Goal: Answer question/provide support: Share knowledge or assist other users

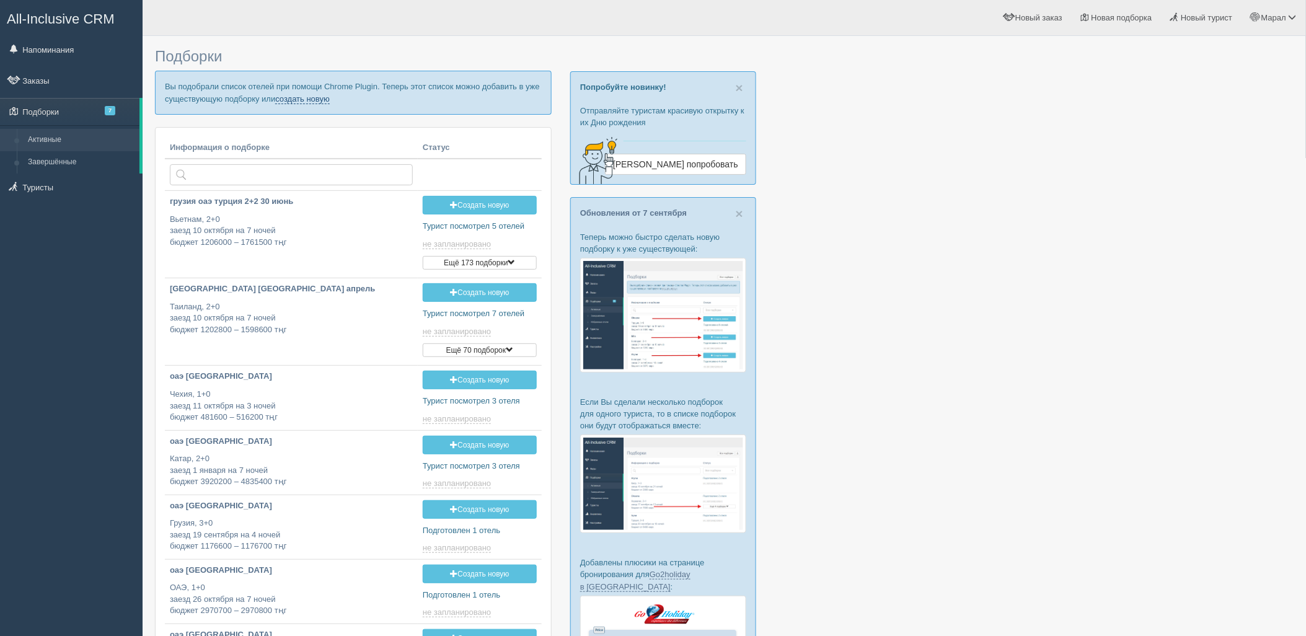
click at [289, 98] on link "создать новую" at bounding box center [302, 99] width 55 height 10
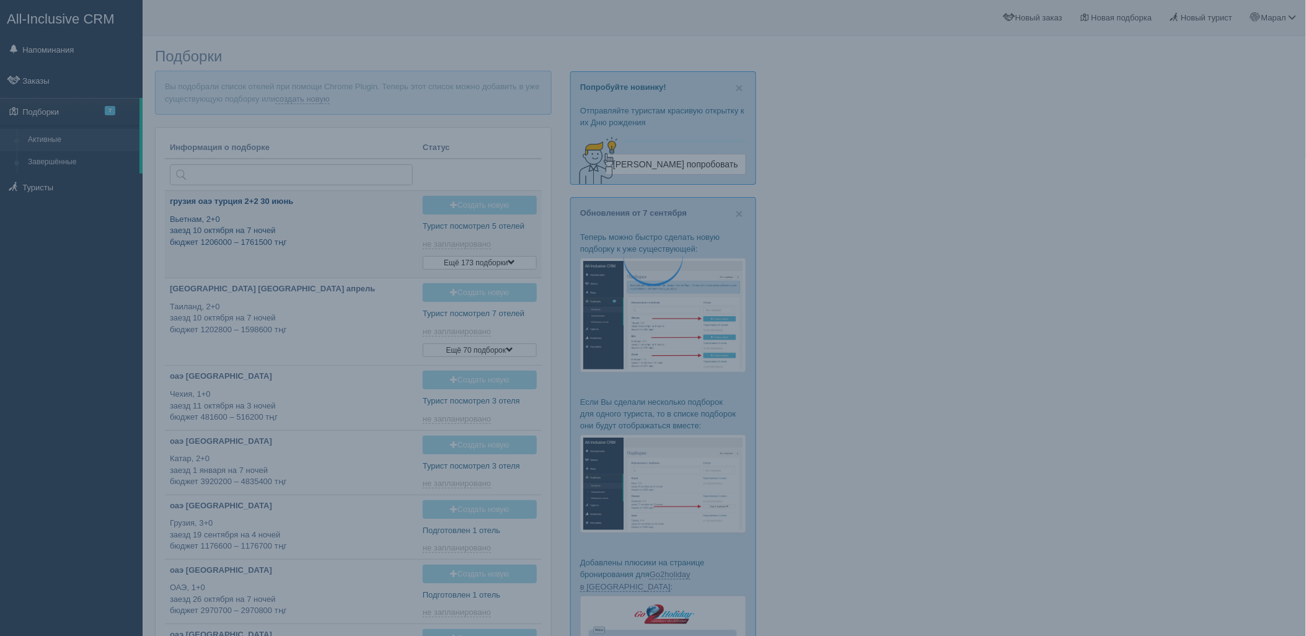
type input "[DATE] 12:00"
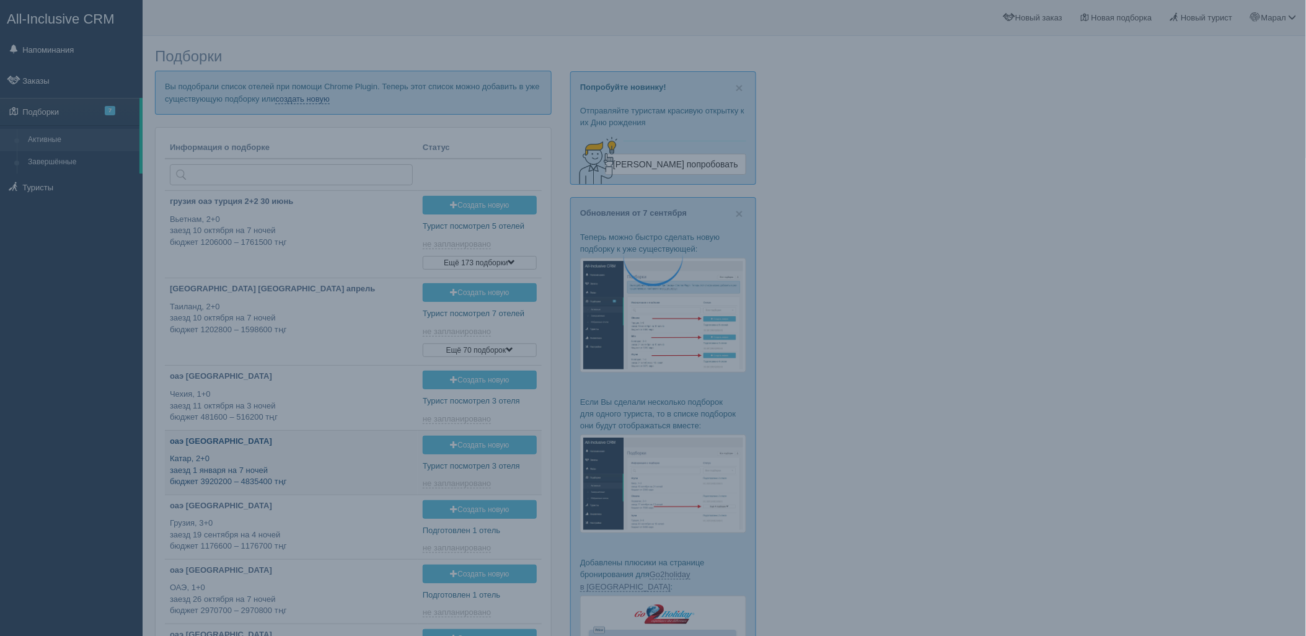
type input "[DATE] 11:40"
type input "[DATE] 17:20"
type input "[DATE] 19:30"
type input "[DATE] 15:50"
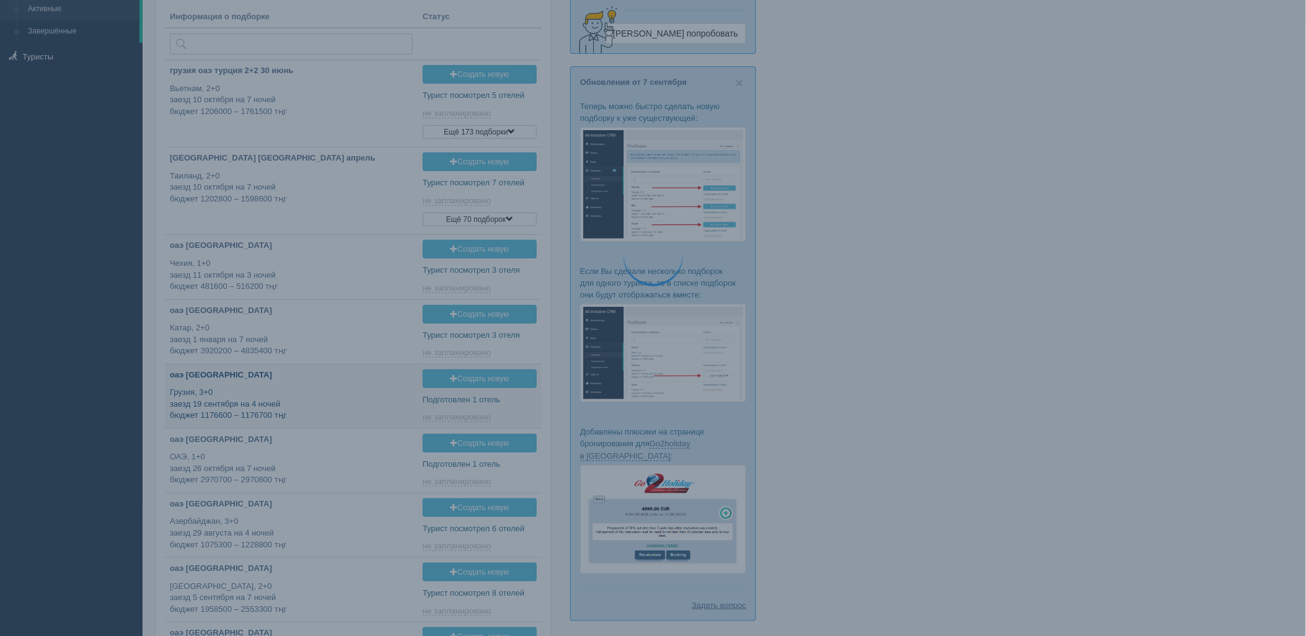
scroll to position [138, 0]
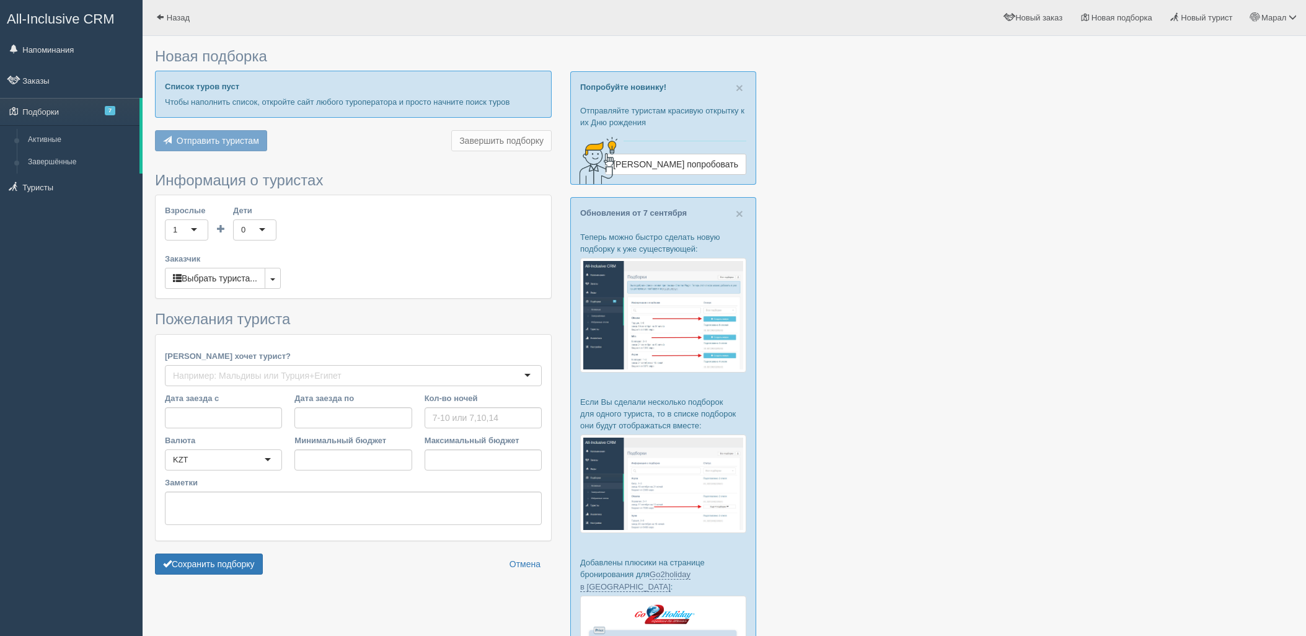
type input "7"
type input "3726400"
type input "4185100"
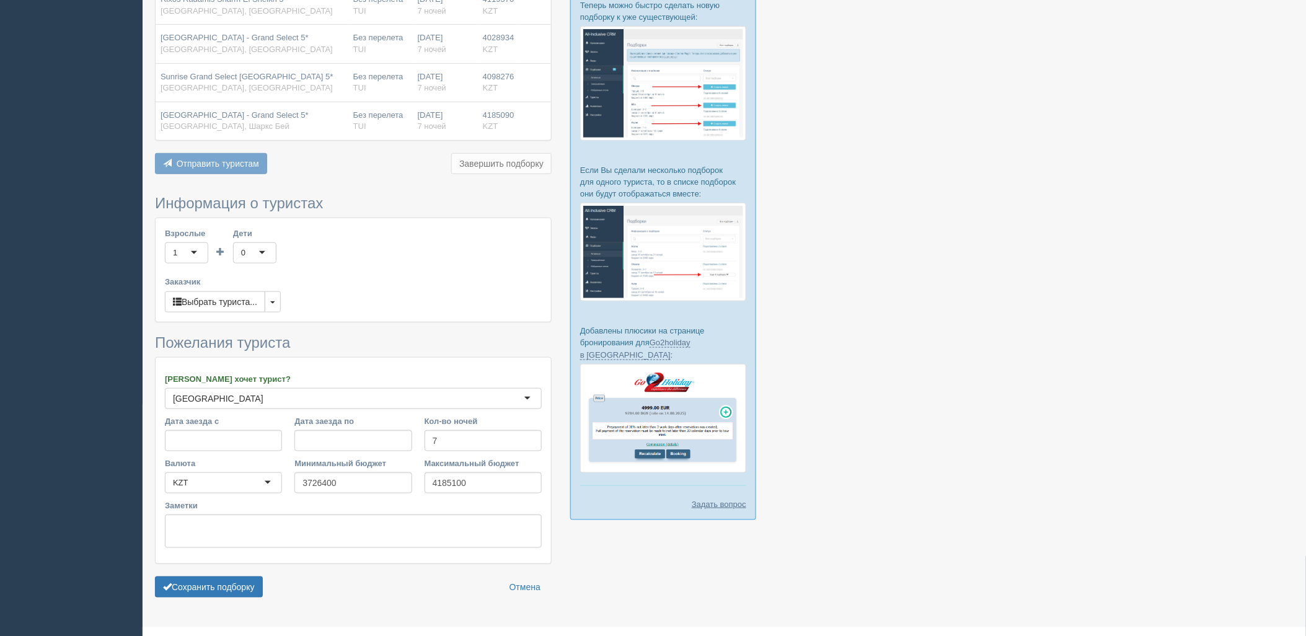
scroll to position [257, 0]
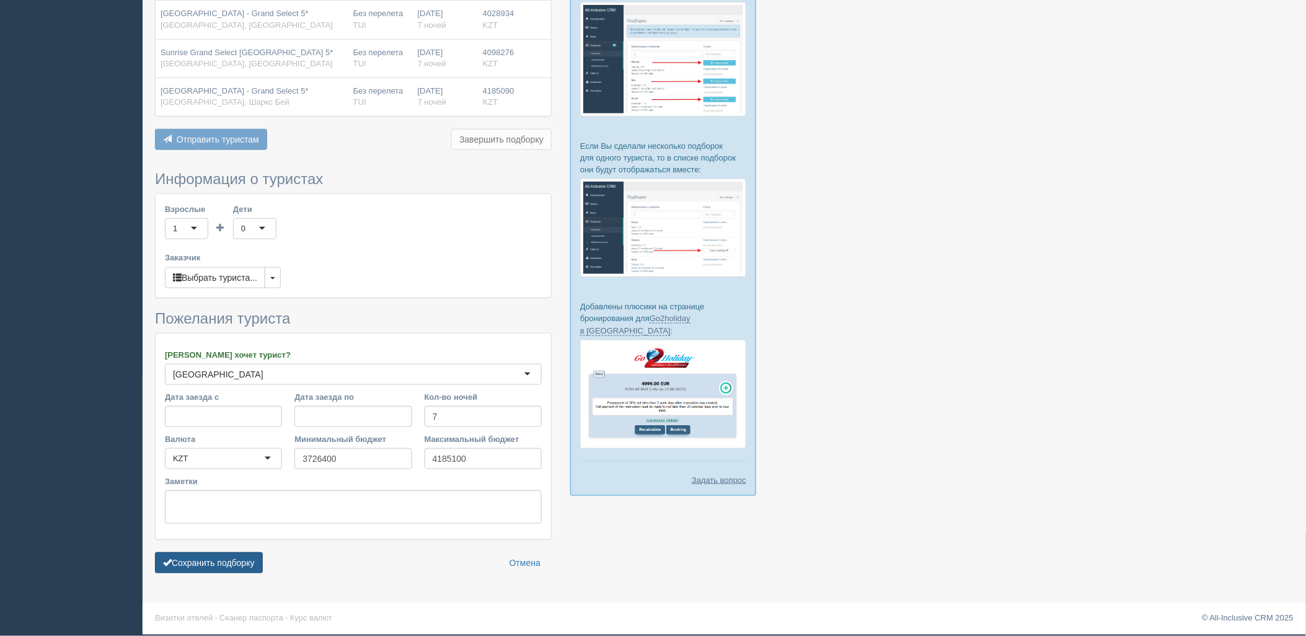
click at [234, 554] on button "Сохранить подборку" at bounding box center [209, 562] width 108 height 21
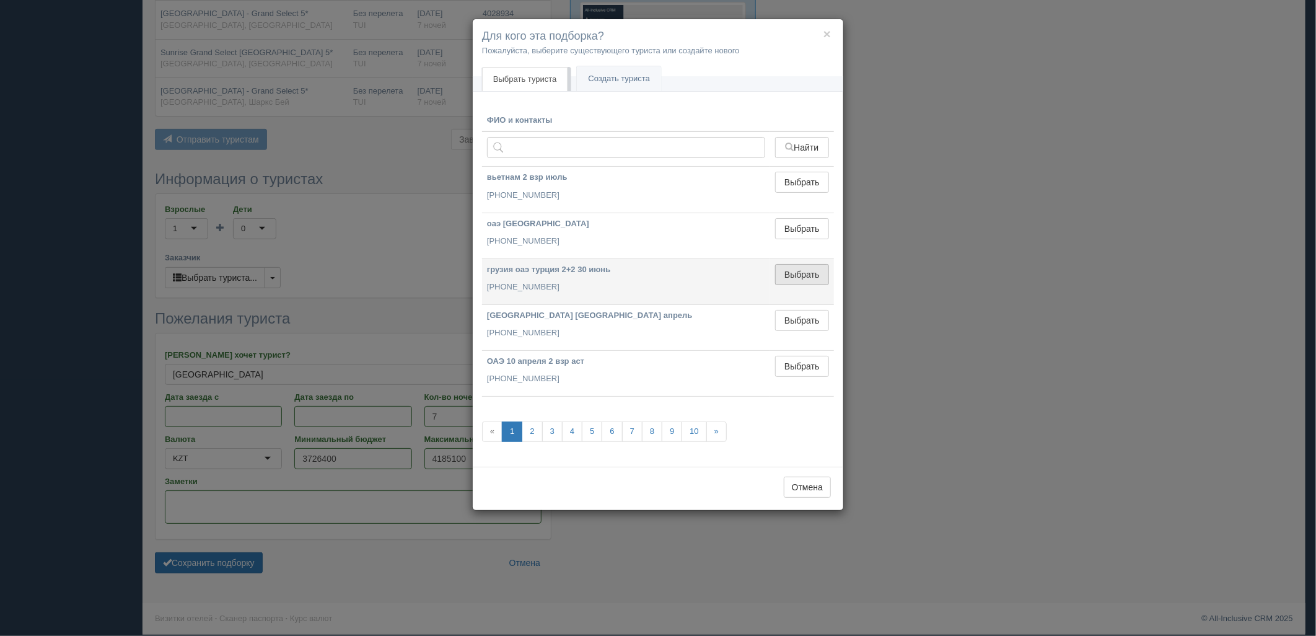
drag, startPoint x: 794, startPoint y: 268, endPoint x: 343, endPoint y: 473, distance: 495.3
click at [794, 269] on button "Выбрать" at bounding box center [802, 274] width 54 height 21
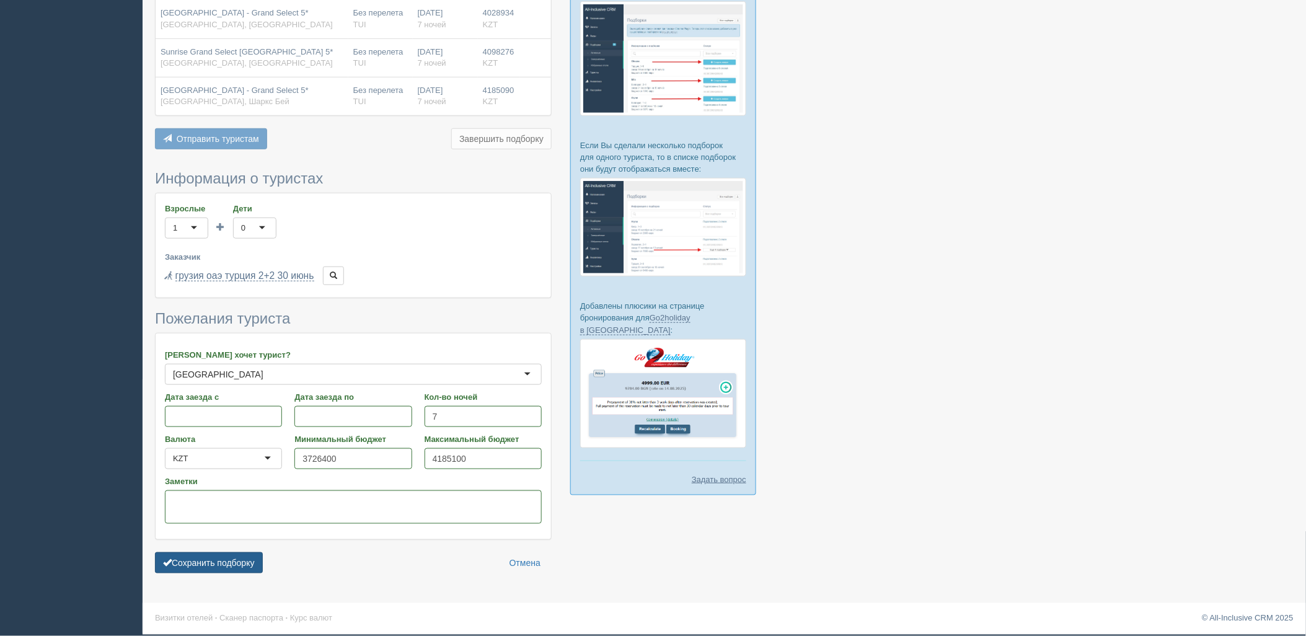
drag, startPoint x: 209, startPoint y: 560, endPoint x: 216, endPoint y: 553, distance: 9.7
click at [209, 560] on button "Сохранить подборку" at bounding box center [209, 562] width 108 height 21
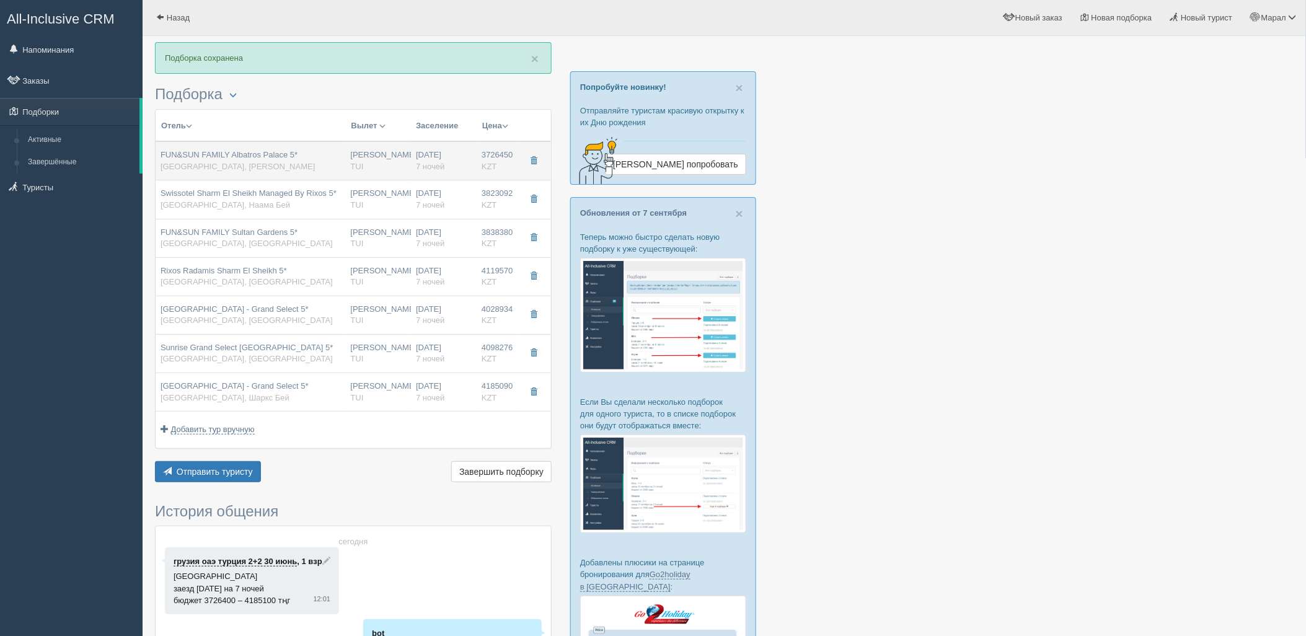
click at [416, 162] on span "7 ночей" at bounding box center [430, 166] width 29 height 9
type input "FUN&SUN FAMILY Albatros Palace 5*"
type input "https://tophotels.ru/hotel/al51421"
type input "Египет"
type input "Рас Насрани"
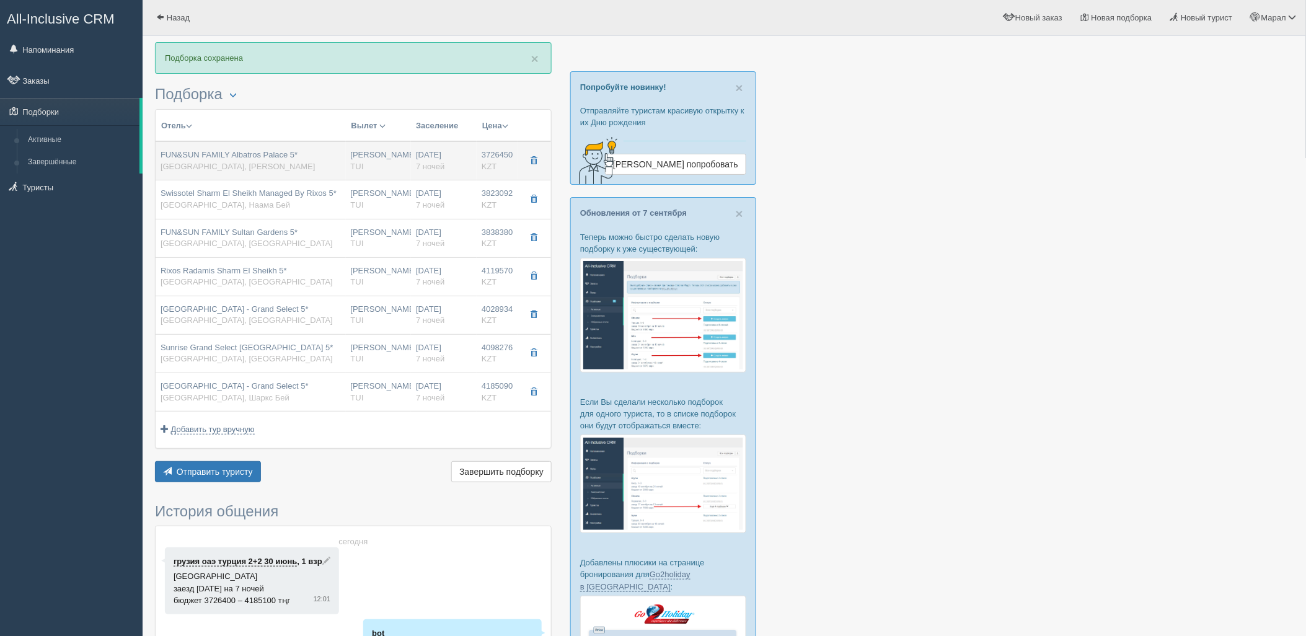
type input "3726450.00"
type input "2131038.00"
type input "Нурсултан Назарбаев NQZ"
type input "Шарм-эль-Шейх SSH"
type input "08:50"
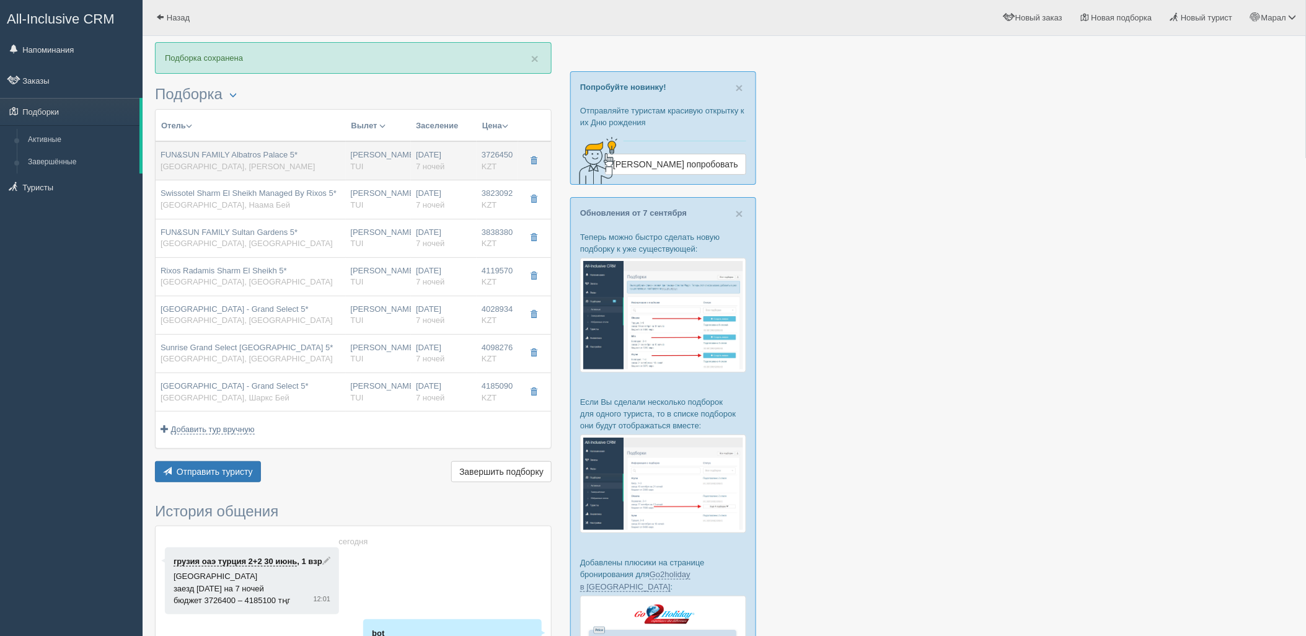
type input "12:55"
type input "Air Astana"
type input "14:30"
type input "22:40"
type input "7"
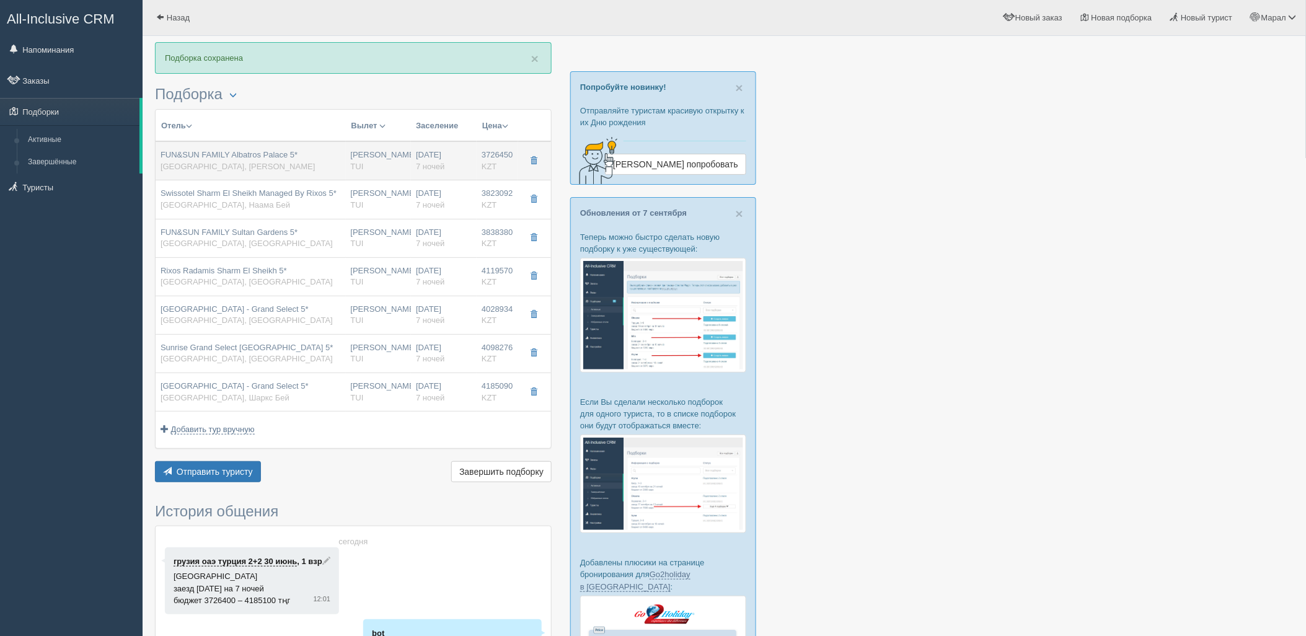
type input "Standard Garden View"
type input "All Inclusive"
type input "TUI"
type input "https://newb2b.fstravel.com/hotel/711444"
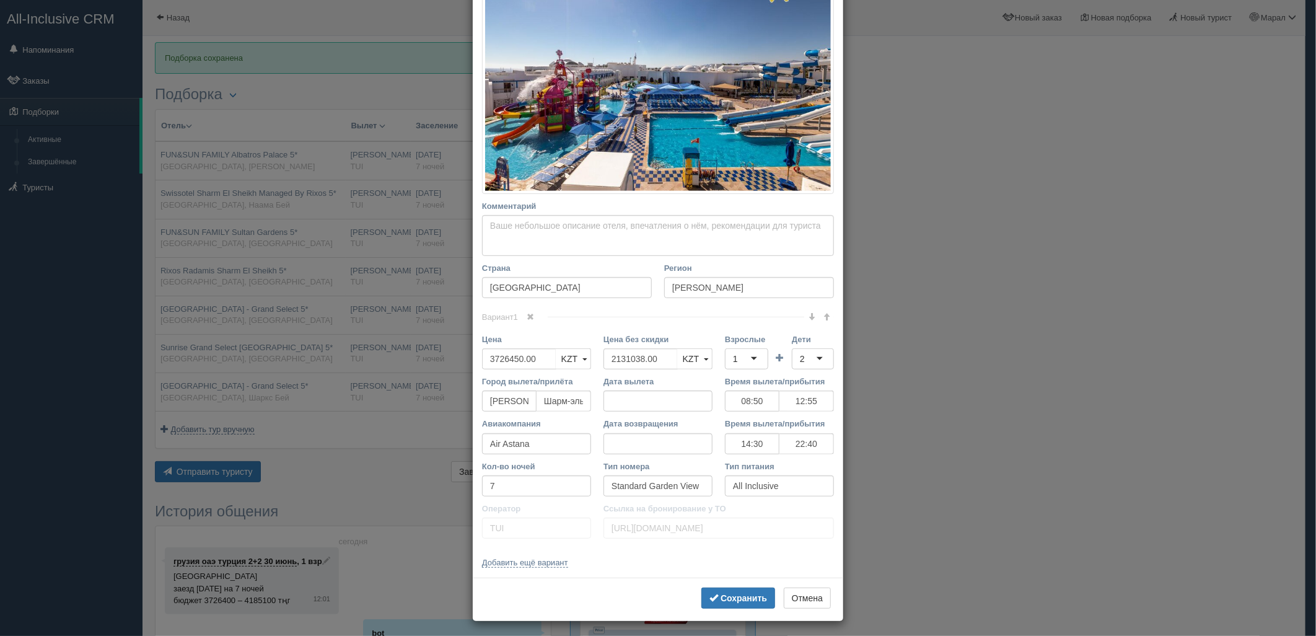
scroll to position [237, 0]
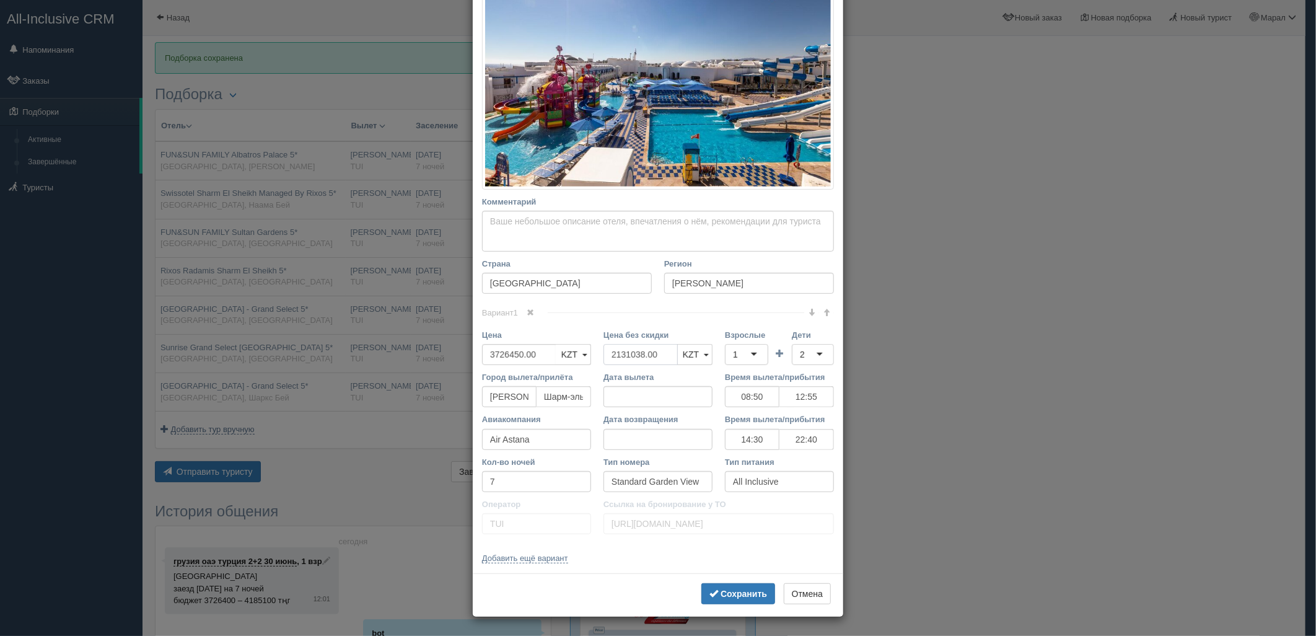
drag, startPoint x: 643, startPoint y: 356, endPoint x: 545, endPoint y: 354, distance: 97.9
click at [545, 354] on div "Цена 3726450.00 KZT USD EUR KZT KZT USD EUR Цена без скидки 2131038.00 KZT USD …" at bounding box center [658, 350] width 364 height 42
click at [750, 350] on div "1" at bounding box center [746, 354] width 43 height 21
click at [824, 350] on div "2" at bounding box center [813, 354] width 42 height 21
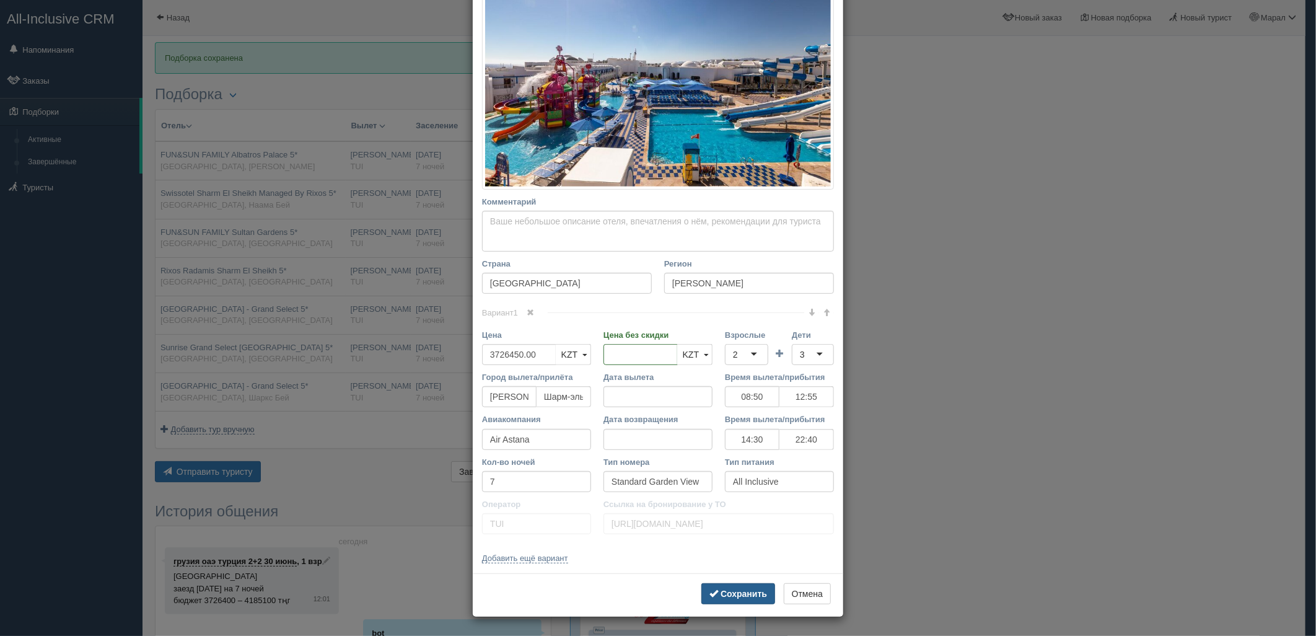
click at [732, 593] on b "Сохранить" at bounding box center [744, 594] width 46 height 10
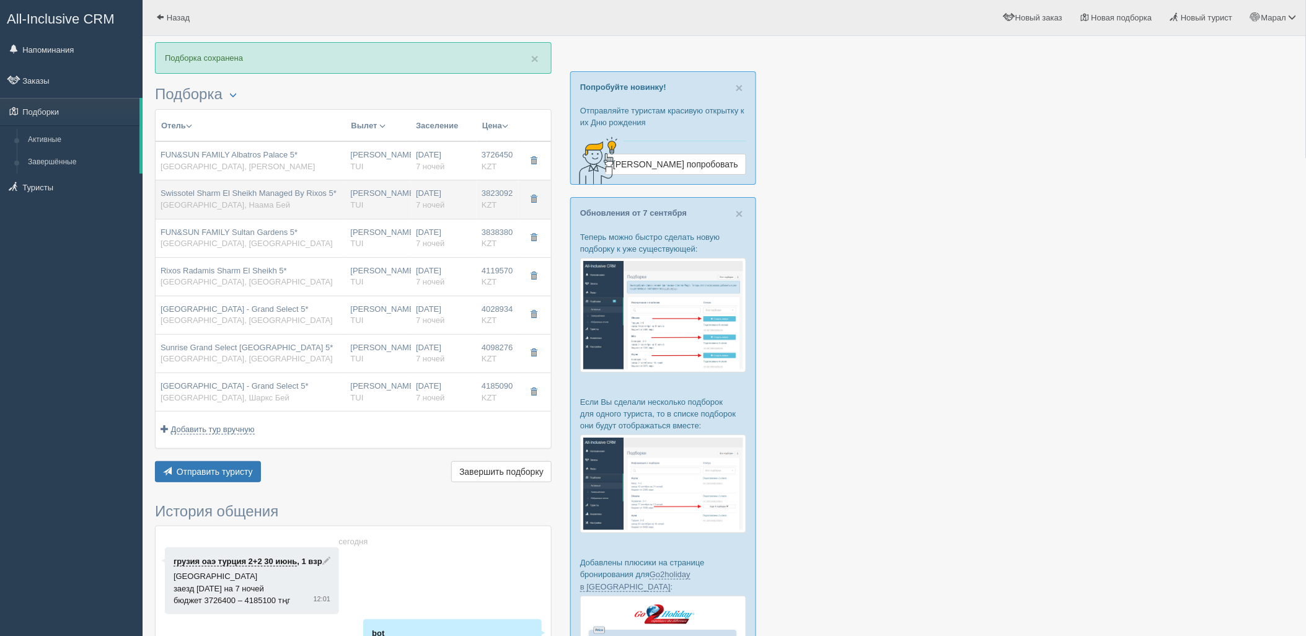
click at [357, 206] on span "TUI" at bounding box center [357, 204] width 13 height 9
type input "Swissotel Sharm El Sheikh Managed By Rixos 5*"
type input "https://tophotels.ru/hotel/al331990"
type input "Наама Бей"
type input "3823092.00"
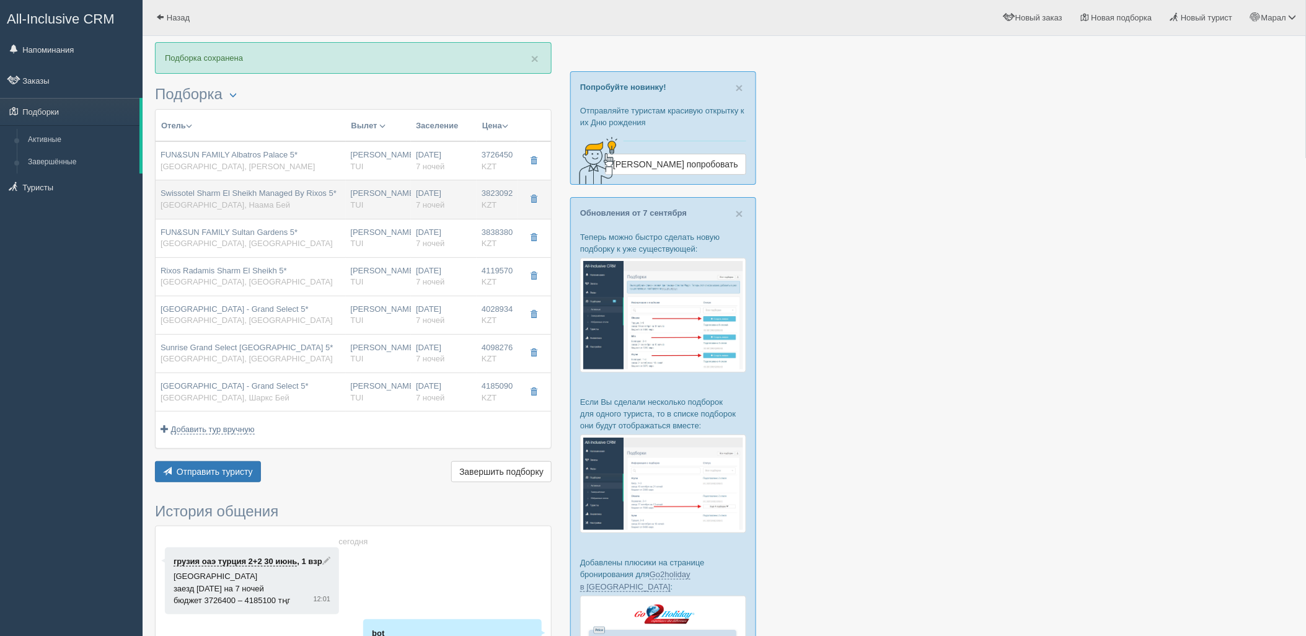
type input "08:50"
type input "12:55"
type input "14:30"
type input "22:40"
type input "Family Room Aqua"
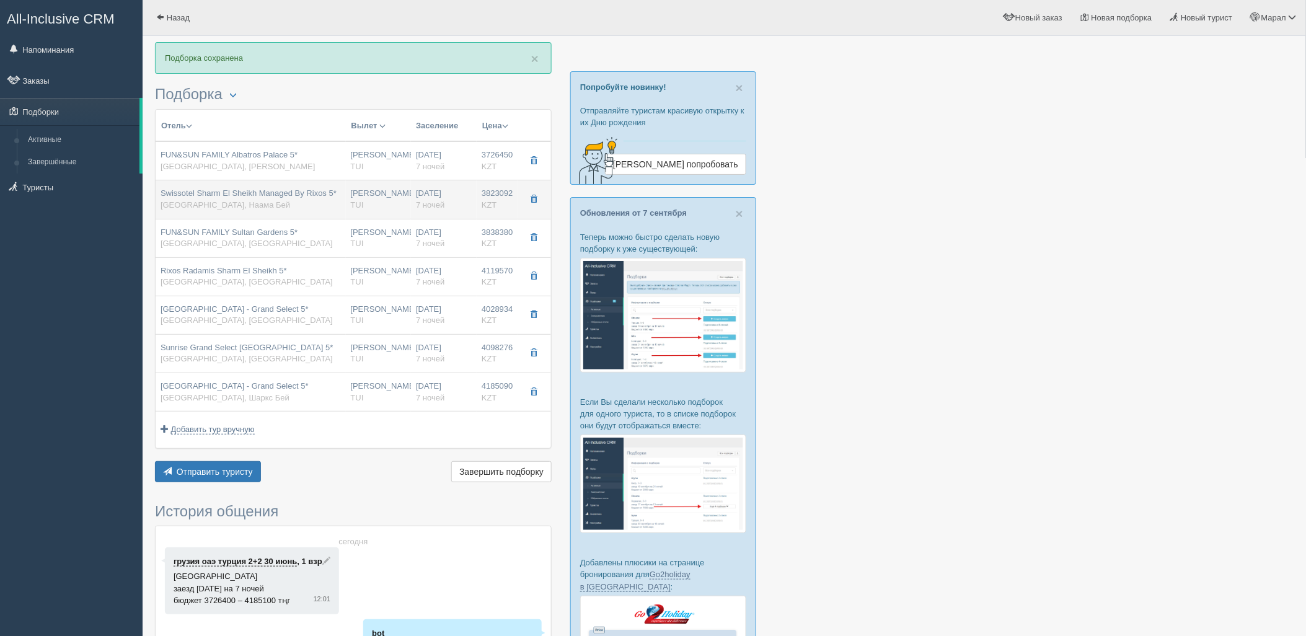
type input "Ultra All Inclusive"
type input "https://newb2b.fstravel.com/hotel/846168"
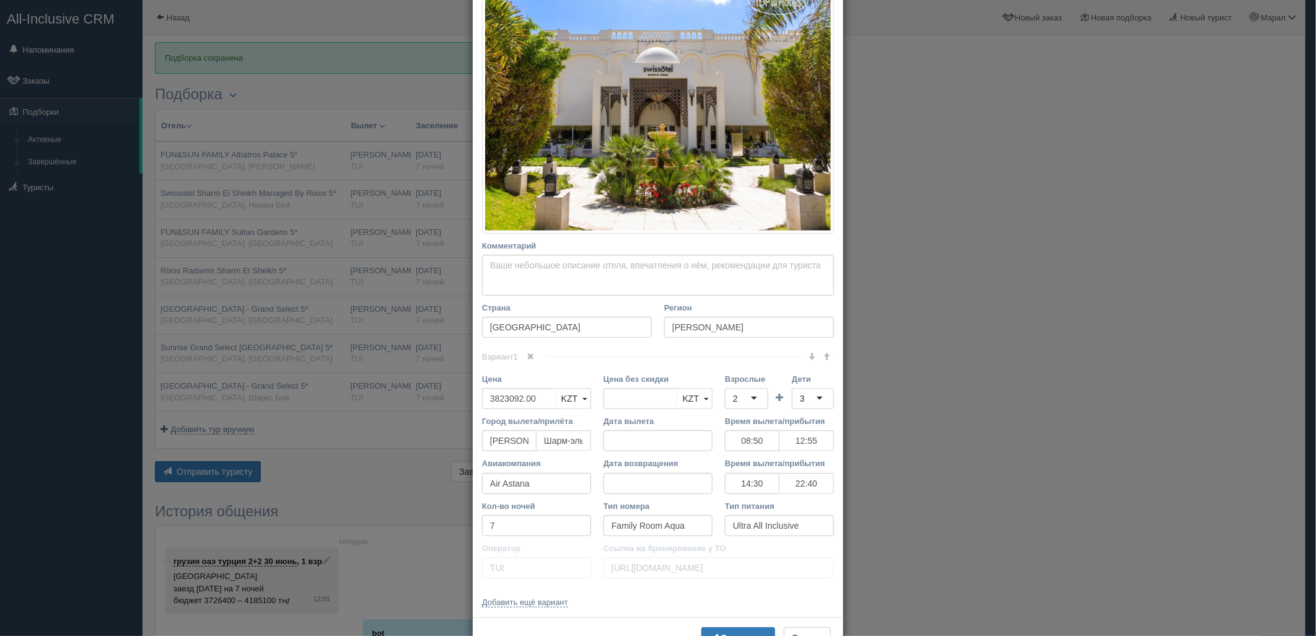
scroll to position [237, 0]
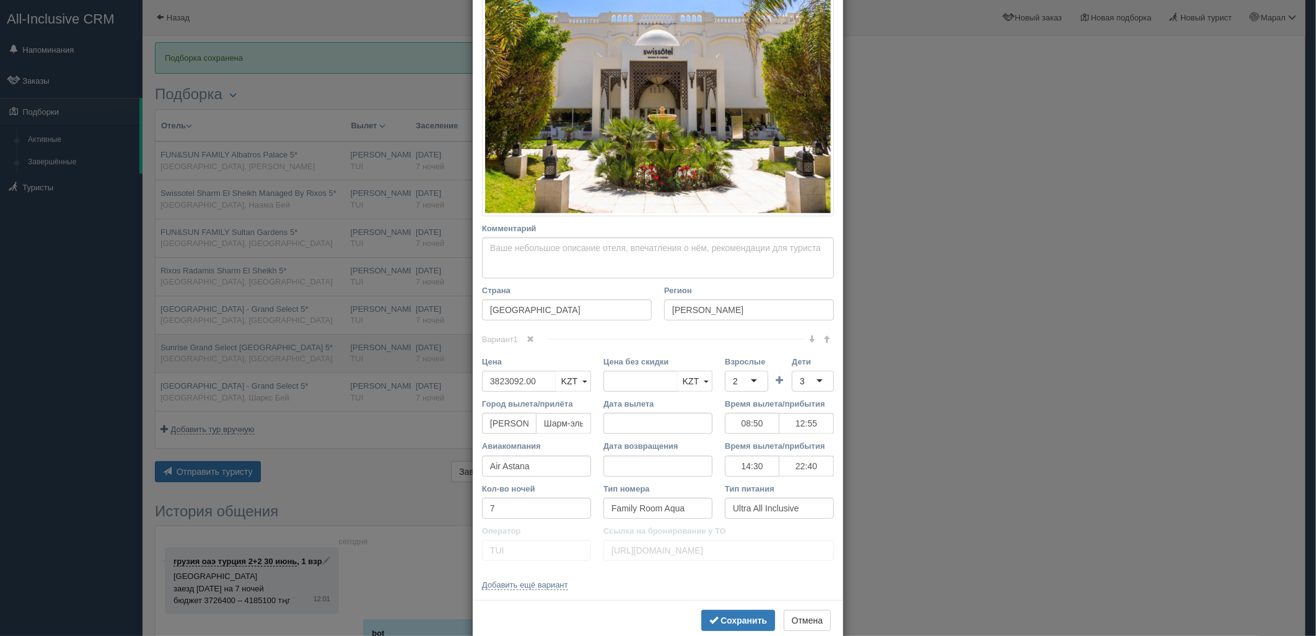
click at [354, 358] on div "× Редактировать тур Название отеля Swissotel Sharm El Sheikh Managed By Rixos 5…" at bounding box center [658, 318] width 1316 height 636
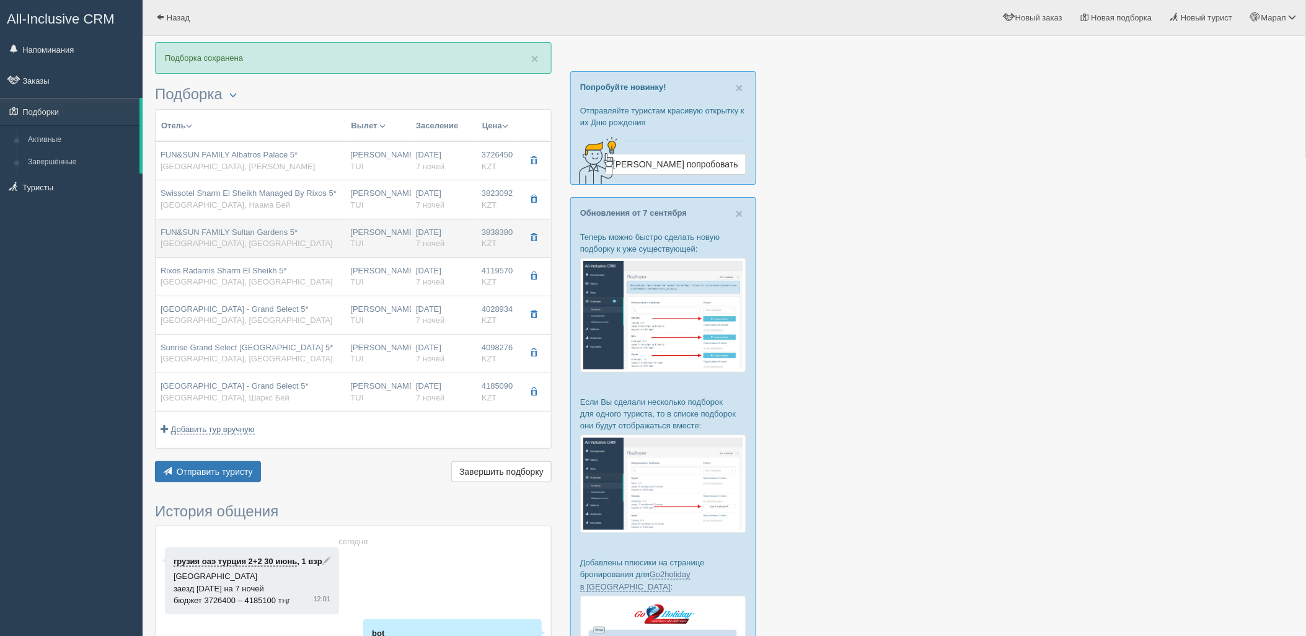
click at [293, 246] on div "FUN&SUN FAMILY Sultan Gardens 5* Египет, Шарм-эль-Шейх" at bounding box center [251, 238] width 180 height 23
type input "FUN&SUN FAMILY Sultan Gardens 5*"
type input "https://tophotels.ru/hotel/al1188"
type input "Шарм-эль-Шейх"
type input "3838380.00"
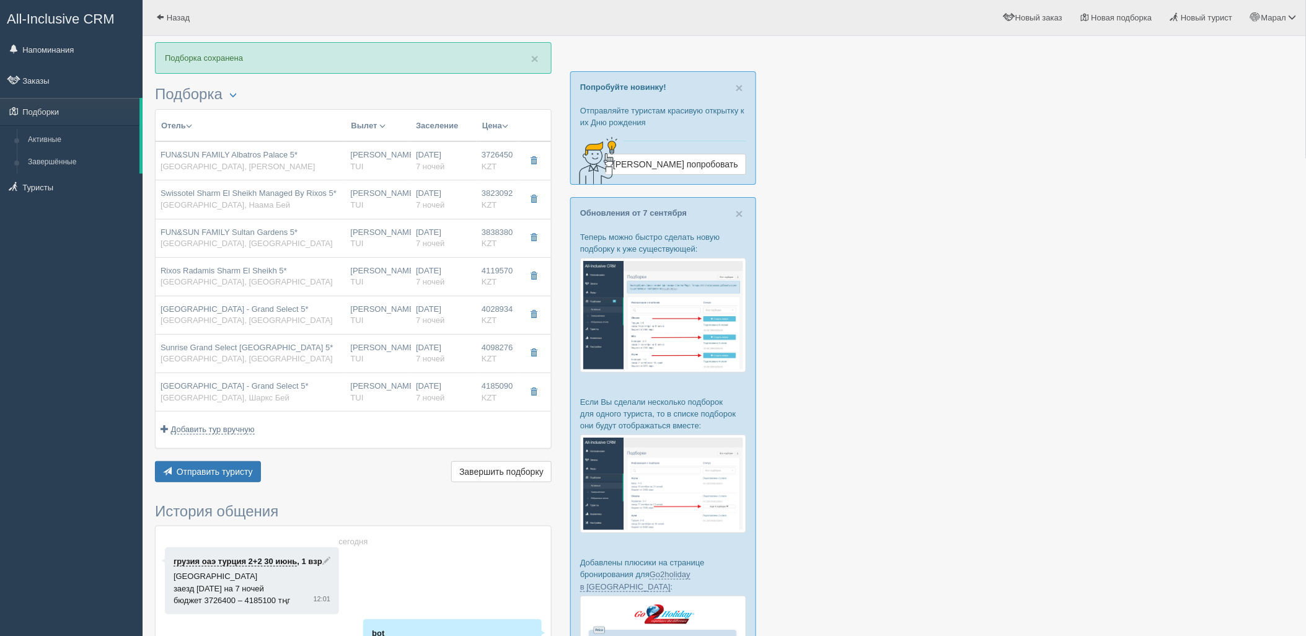
type input "2222220.00"
type input "08:50"
type input "12:55"
type input "14:30"
type input "22:40"
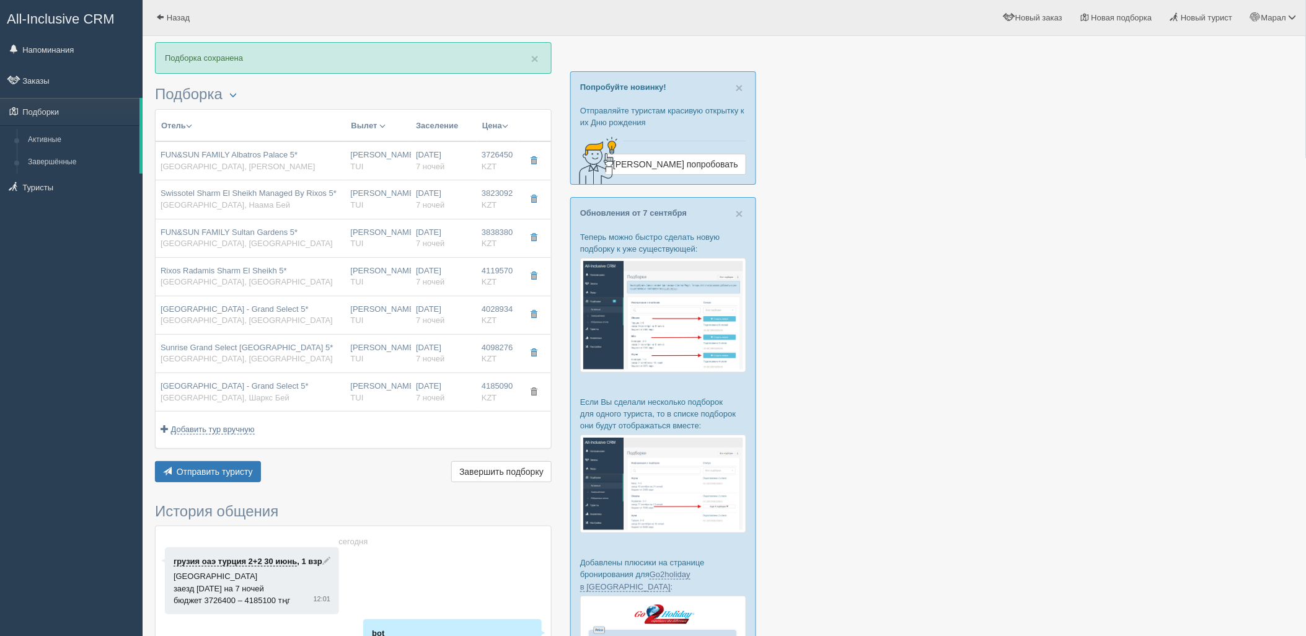
type input "Select sea view room"
type input "https://newb2b.fstravel.com/hotel/852628"
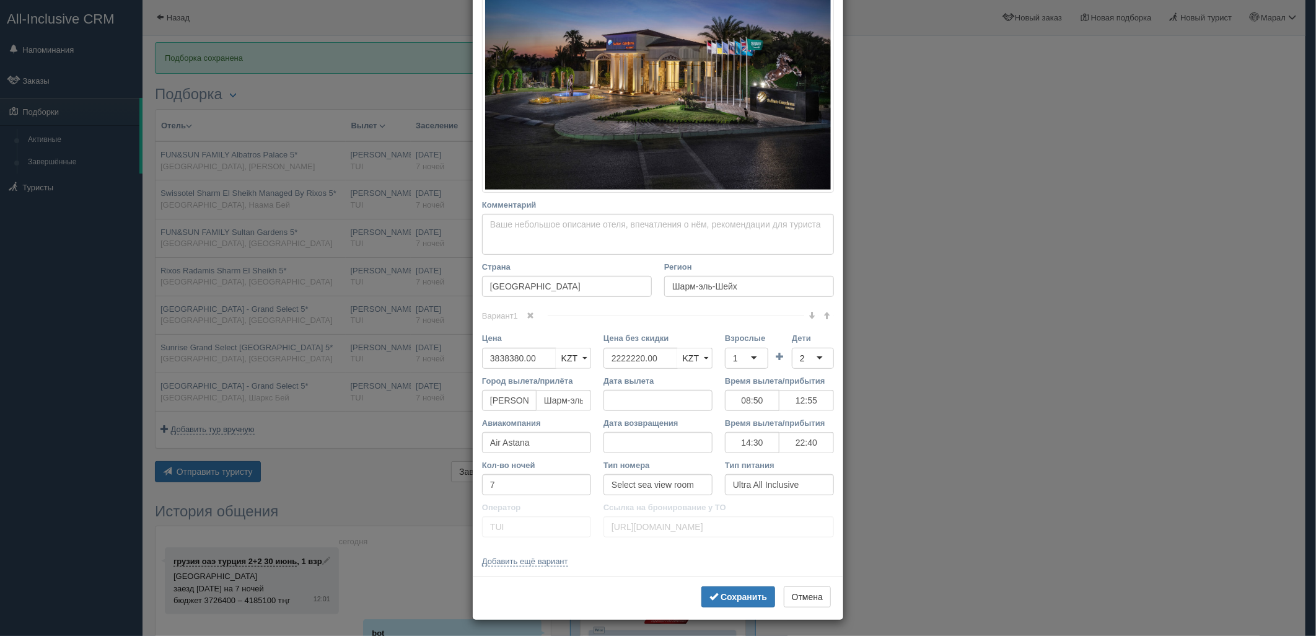
scroll to position [237, 0]
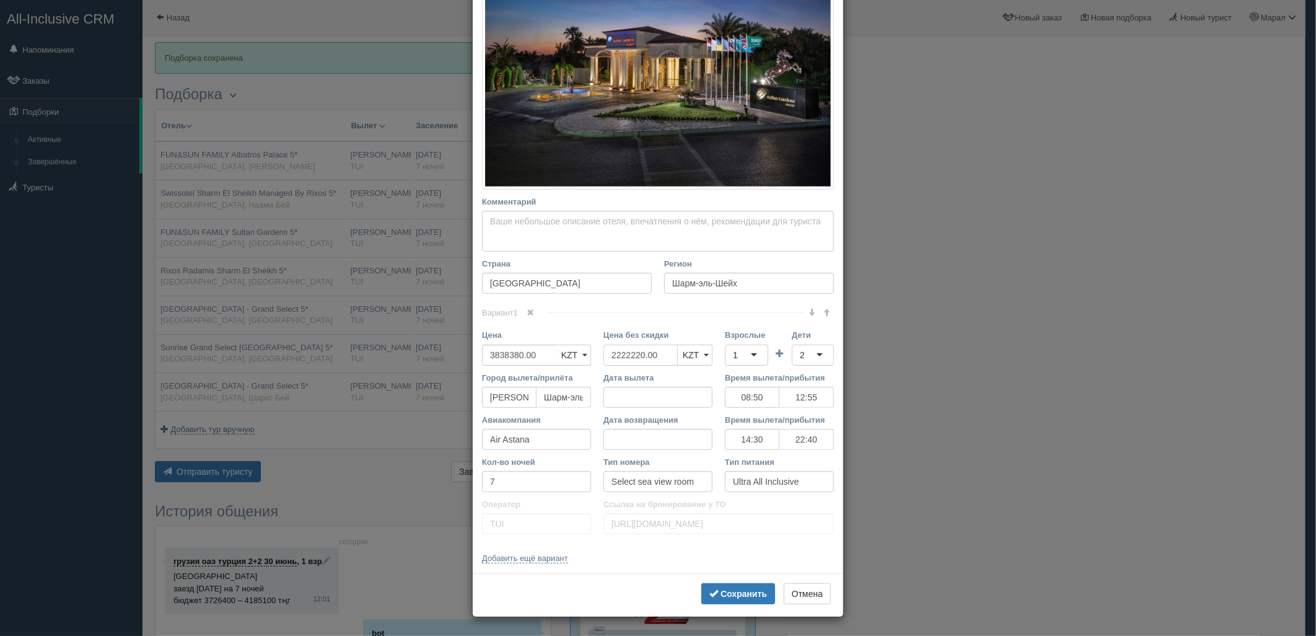
drag, startPoint x: 659, startPoint y: 349, endPoint x: 543, endPoint y: 351, distance: 115.9
click at [543, 351] on div "Цена 3838380.00 KZT USD EUR KZT KZT USD EUR Цена без скидки 2222220.00 KZT USD …" at bounding box center [658, 350] width 364 height 42
click at [733, 356] on div "1" at bounding box center [735, 355] width 5 height 12
click at [792, 363] on div "2" at bounding box center [813, 355] width 42 height 21
click at [745, 596] on b "Сохранить" at bounding box center [744, 594] width 46 height 10
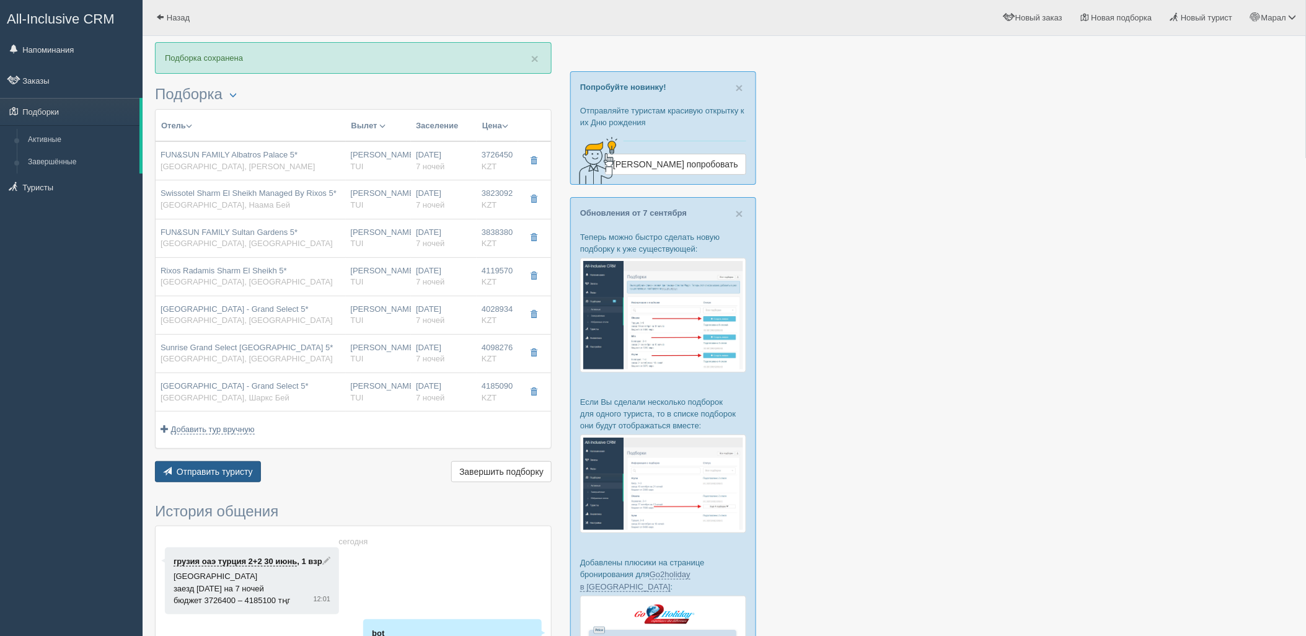
click at [228, 472] on span "Отправить туристу" at bounding box center [215, 472] width 76 height 10
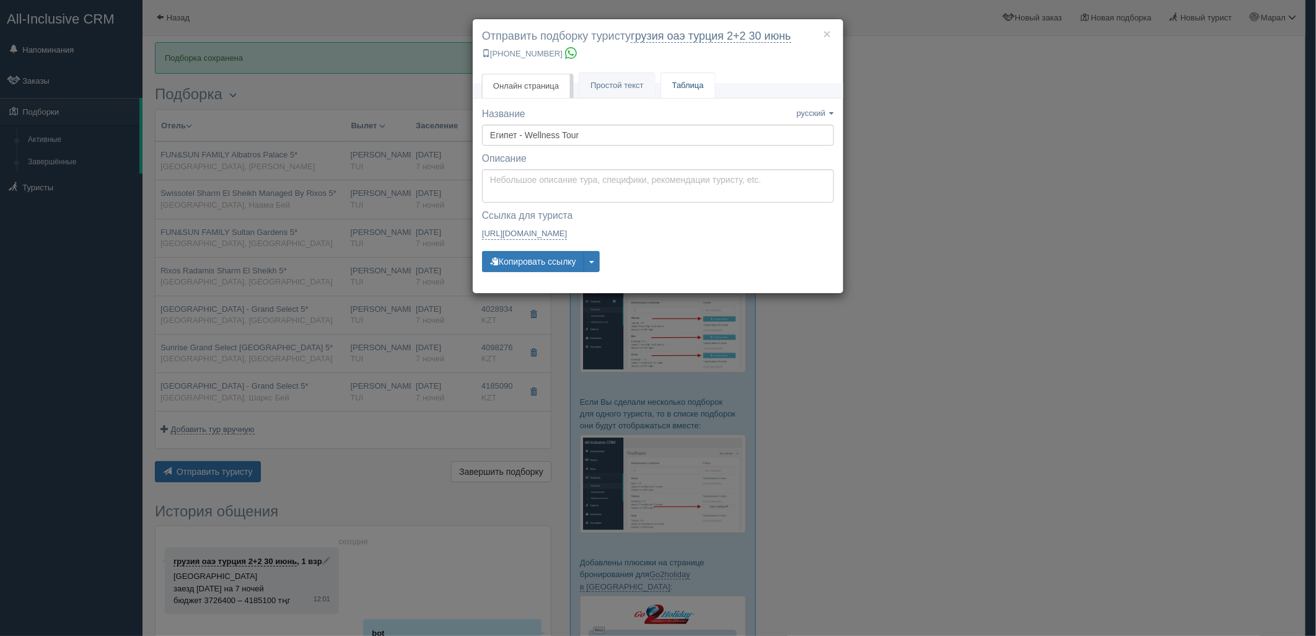
click at [696, 96] on link "Таблица" at bounding box center [688, 85] width 54 height 25
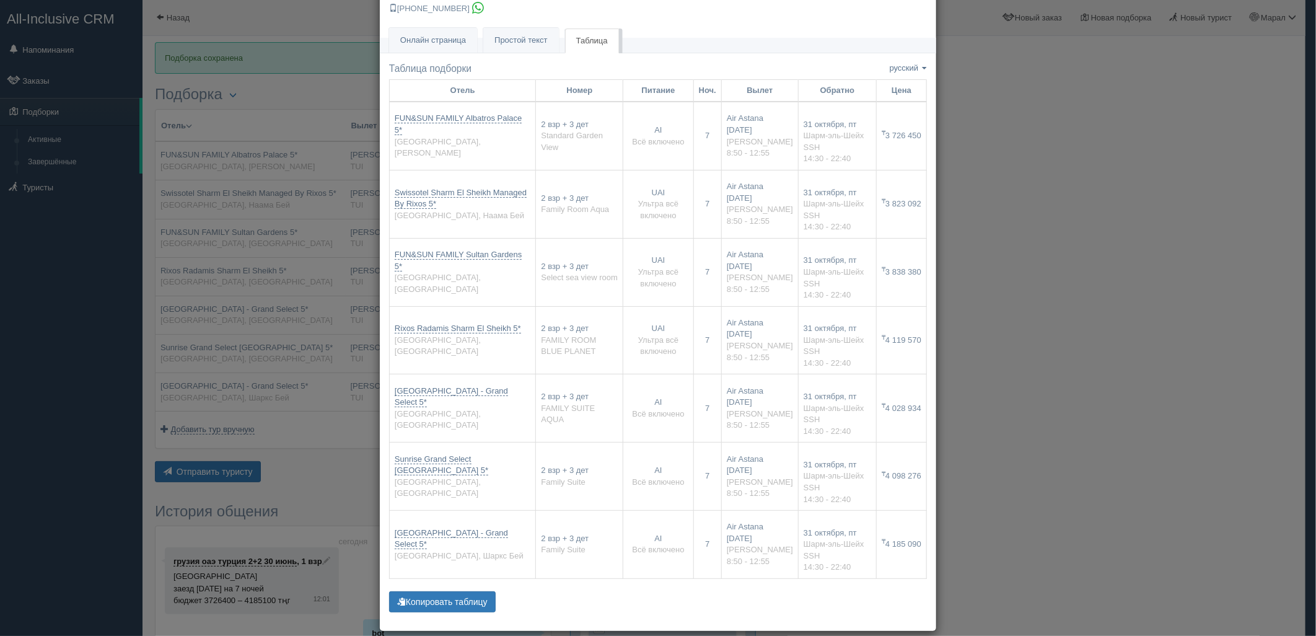
scroll to position [59, 0]
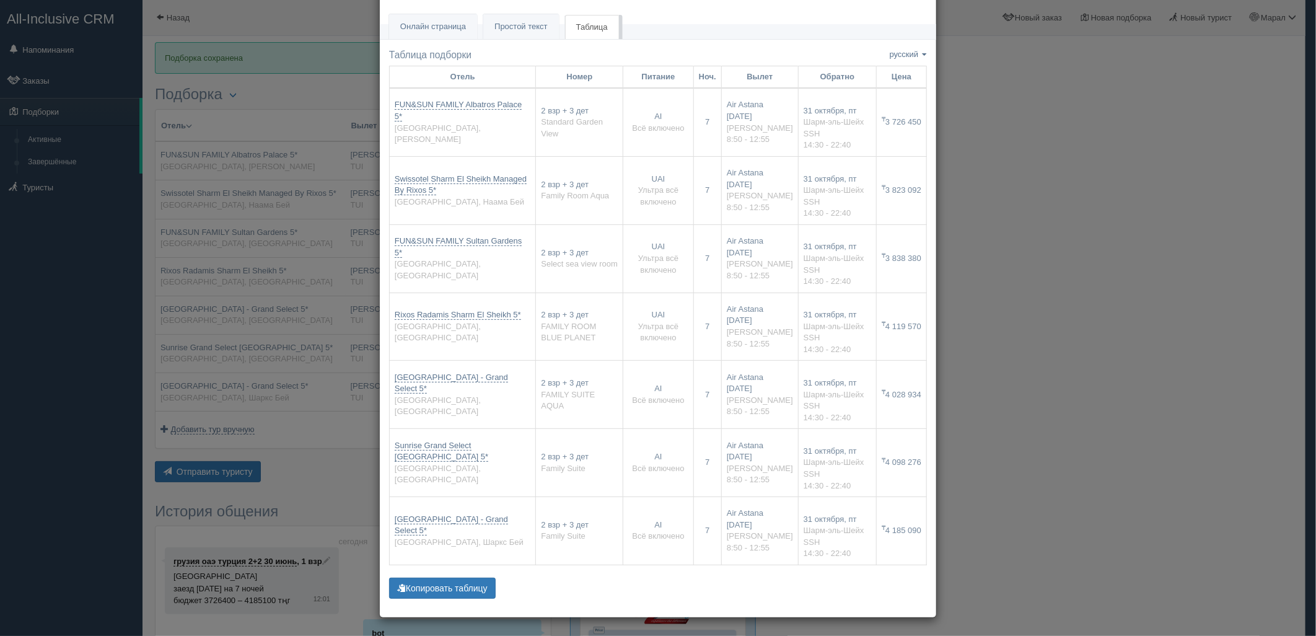
click at [984, 270] on div "× Отправить подборку туристу грузия оаэ турция 2+2 30 июнь +7 701 880 5580 Онла…" at bounding box center [658, 318] width 1316 height 636
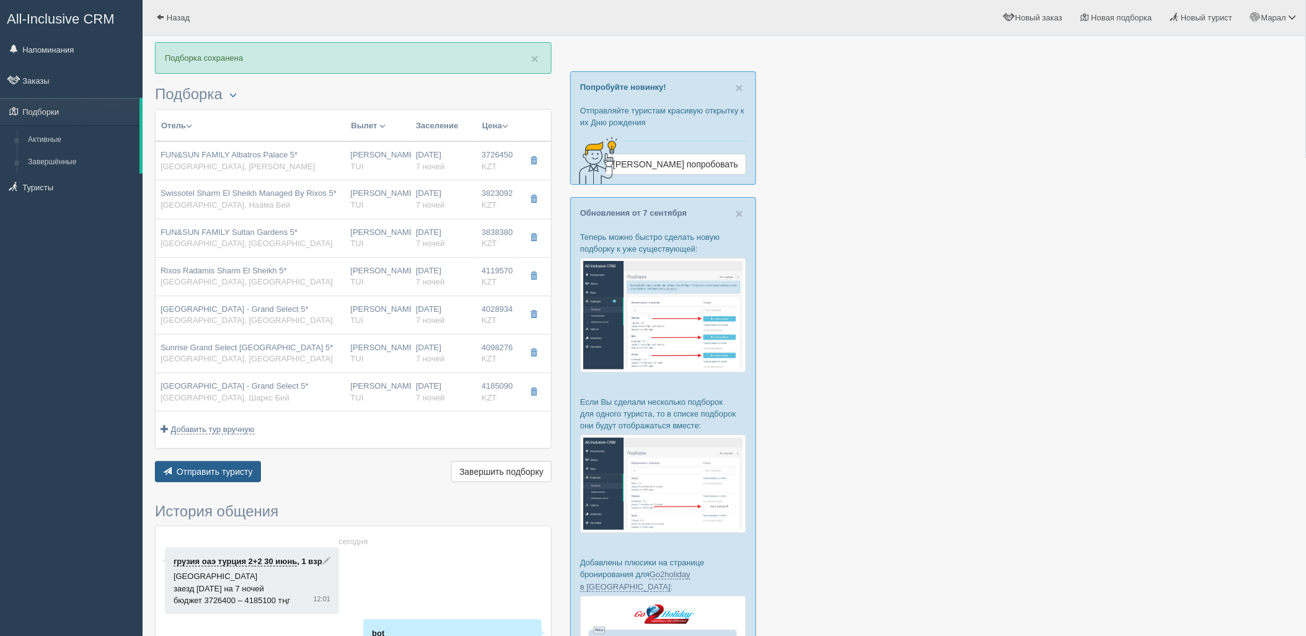
click at [235, 464] on button "Отправить туристу Отправить" at bounding box center [208, 471] width 106 height 21
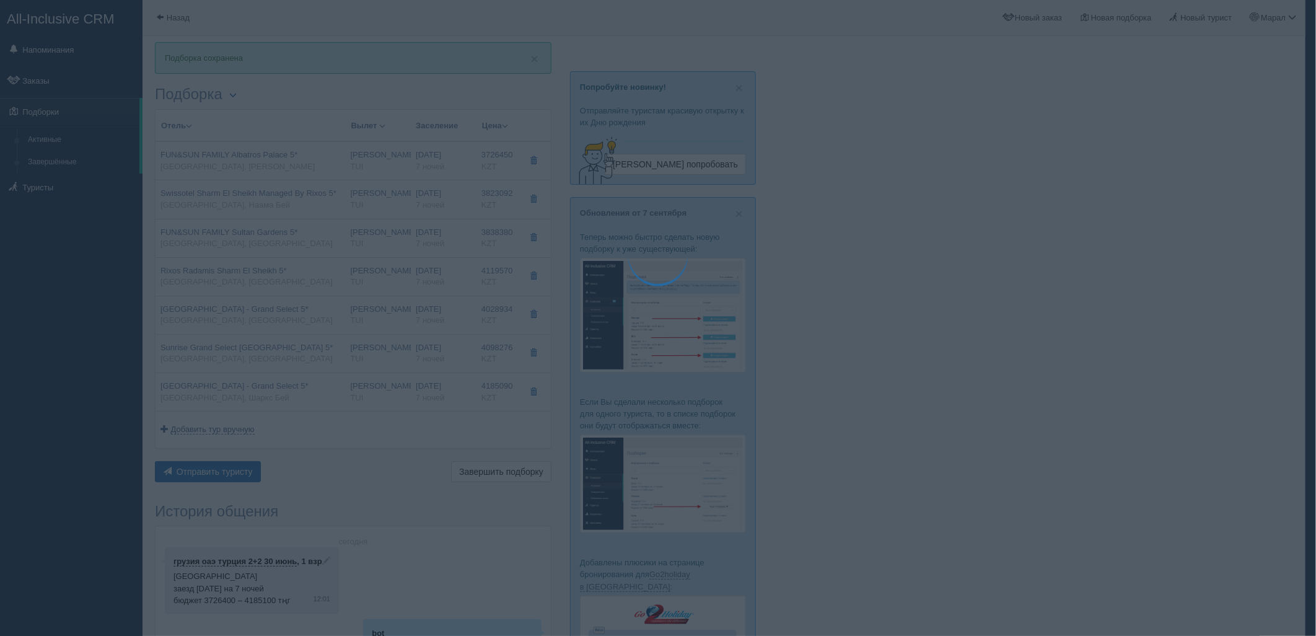
scroll to position [0, 0]
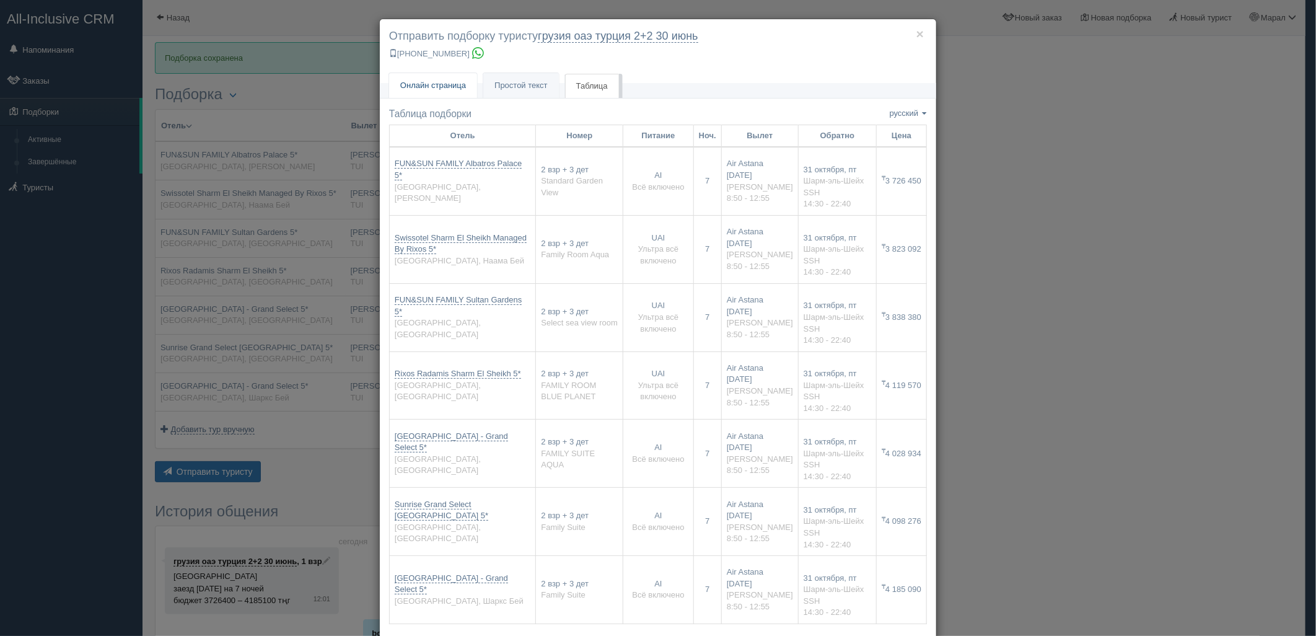
click at [454, 88] on span "Онлайн страница" at bounding box center [433, 85] width 66 height 9
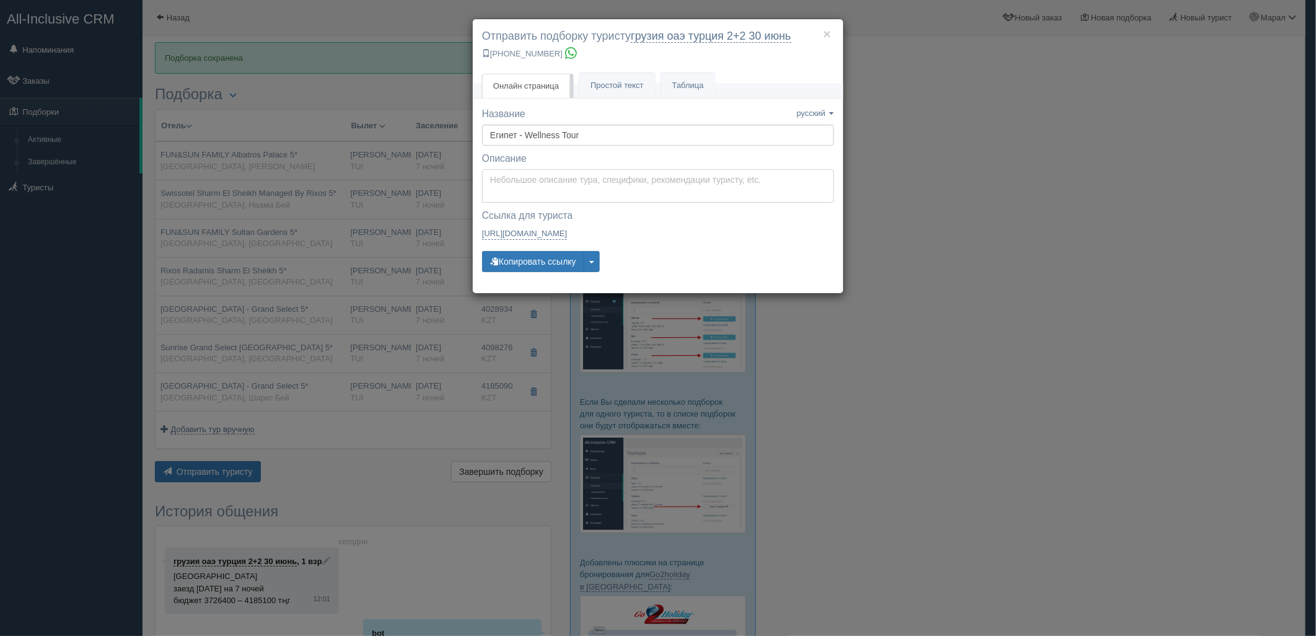
type textarea "Здравствуйте! Ниже представлены варианты туров для Вас. Для просмотра описания …"
click at [553, 189] on textarea "Здравствуйте! Ниже представлены варианты туров для Вас. Для просмотра описания …" at bounding box center [658, 185] width 352 height 33
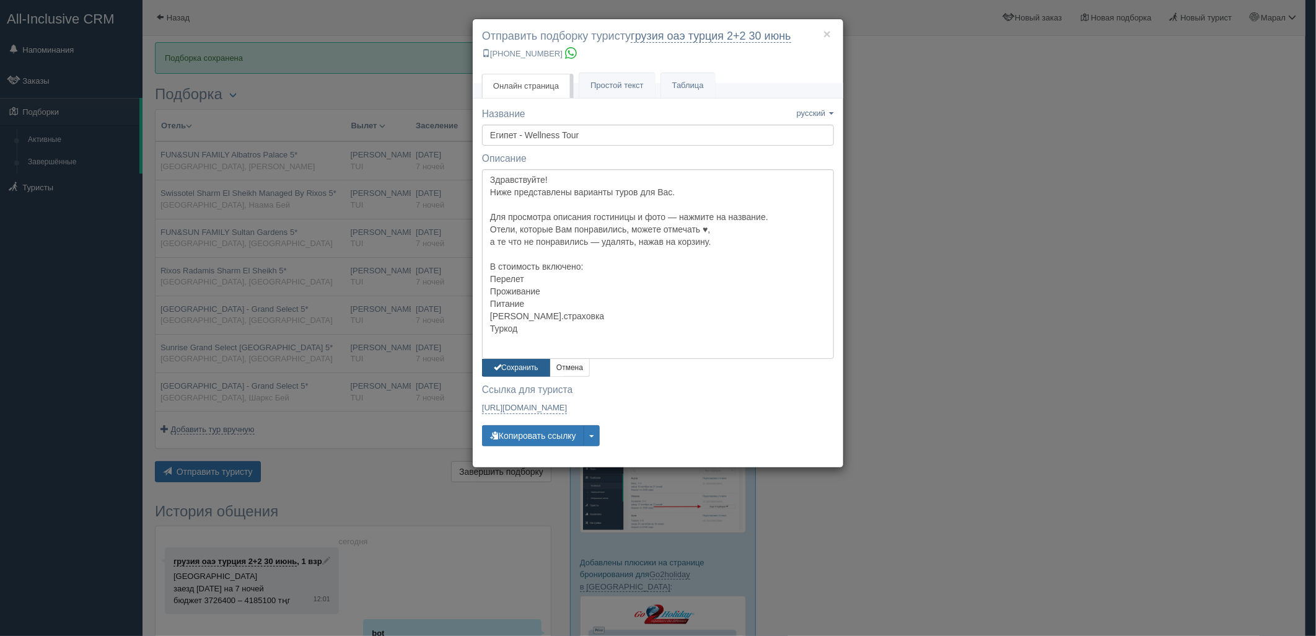
click at [506, 369] on button "Сохранить" at bounding box center [516, 368] width 68 height 18
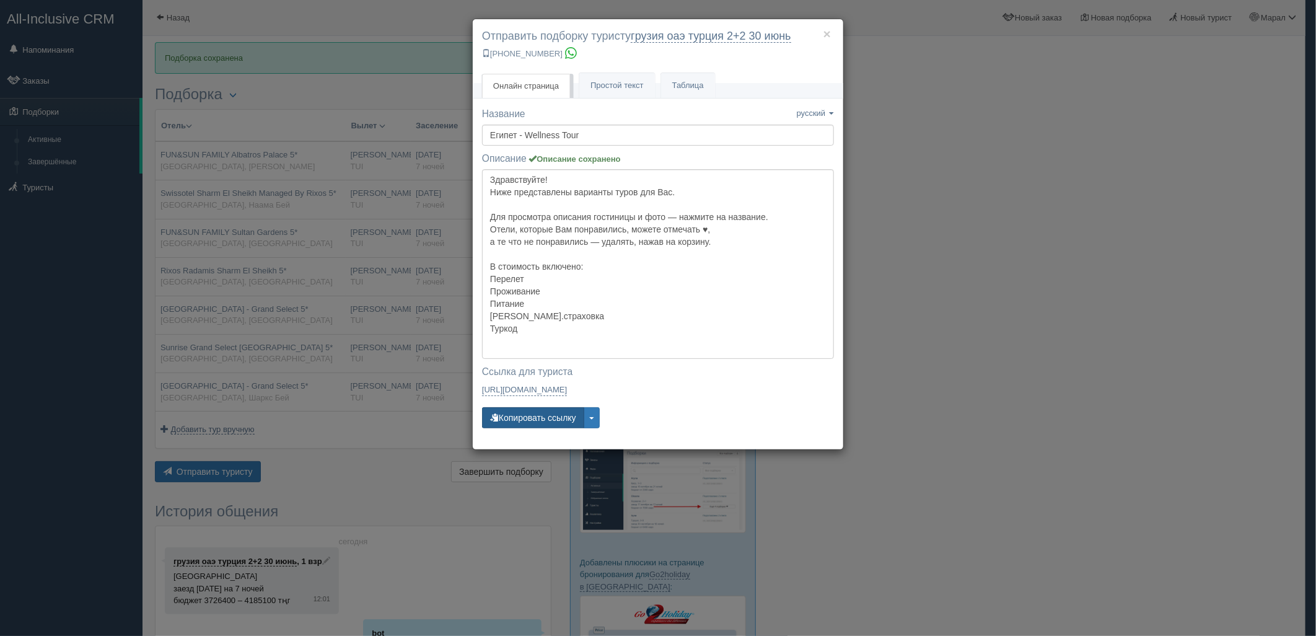
click at [530, 423] on button "Копировать ссылку" at bounding box center [533, 417] width 102 height 21
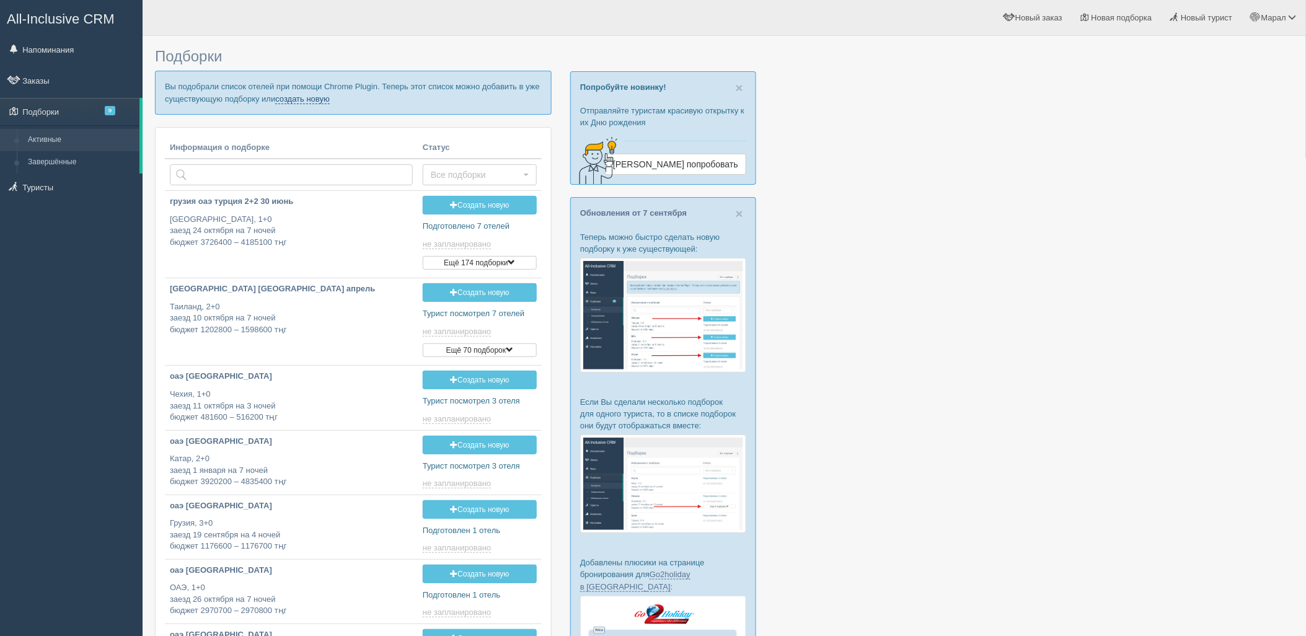
click at [298, 100] on link "создать новую" at bounding box center [302, 99] width 55 height 10
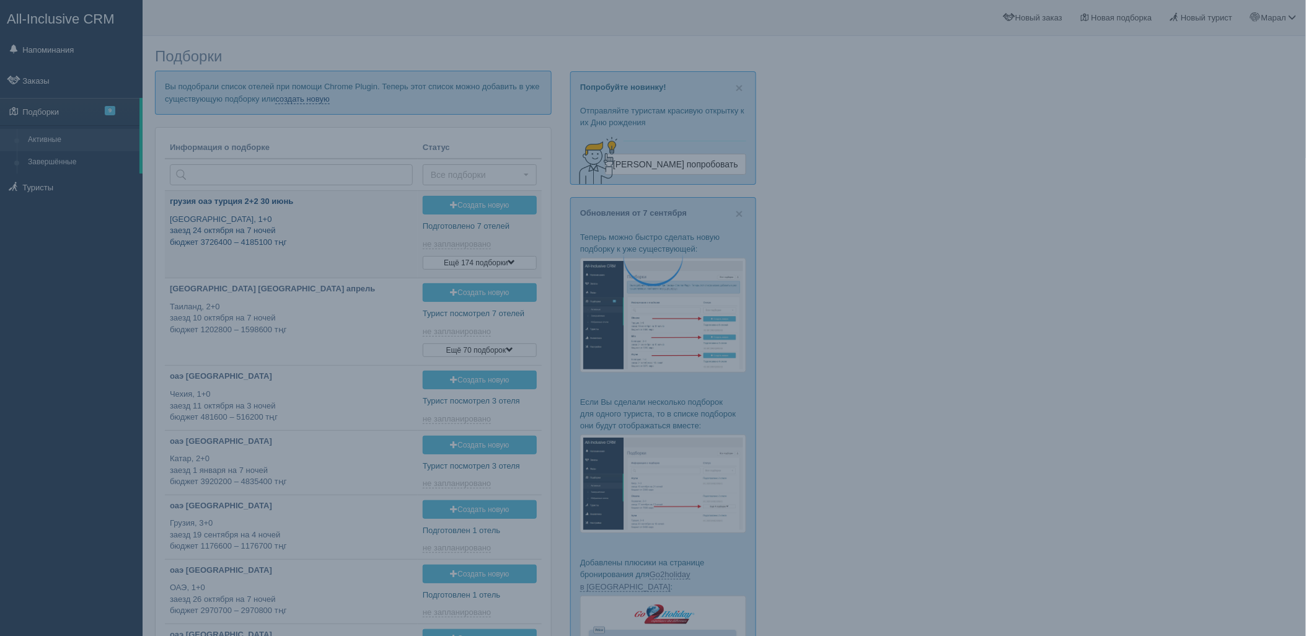
type input "2025-09-10 13:00"
type input "2025-09-10 11:40"
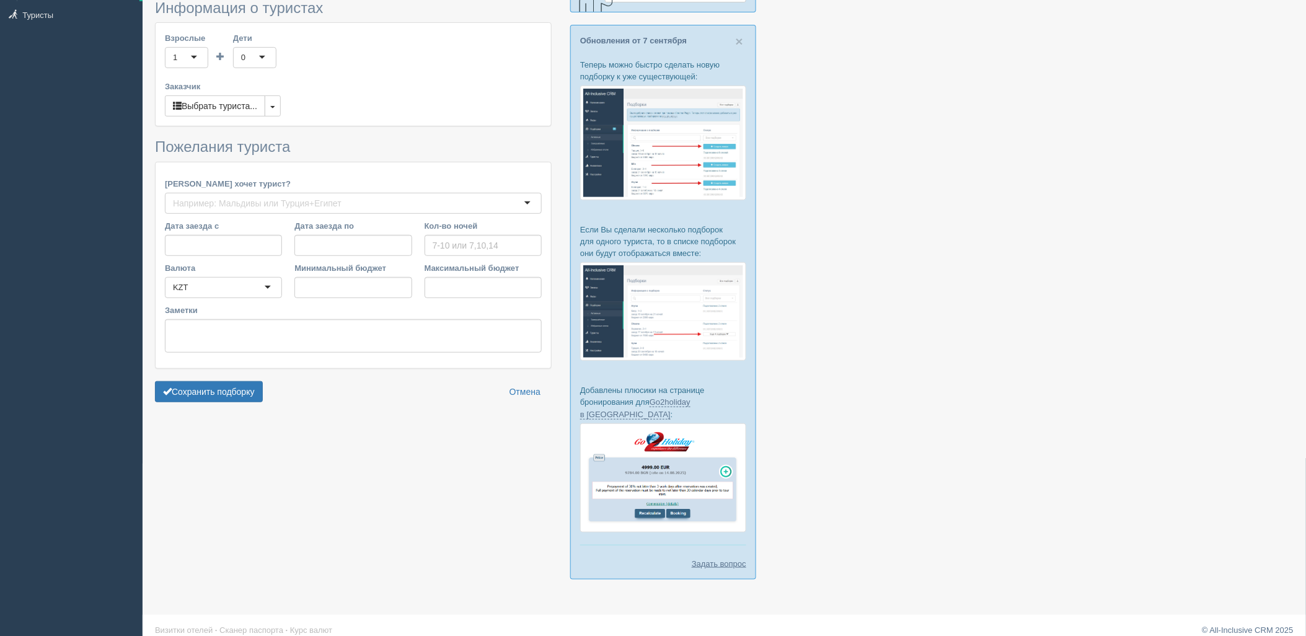
type input "7"
type input "3289400"
type input "3946600"
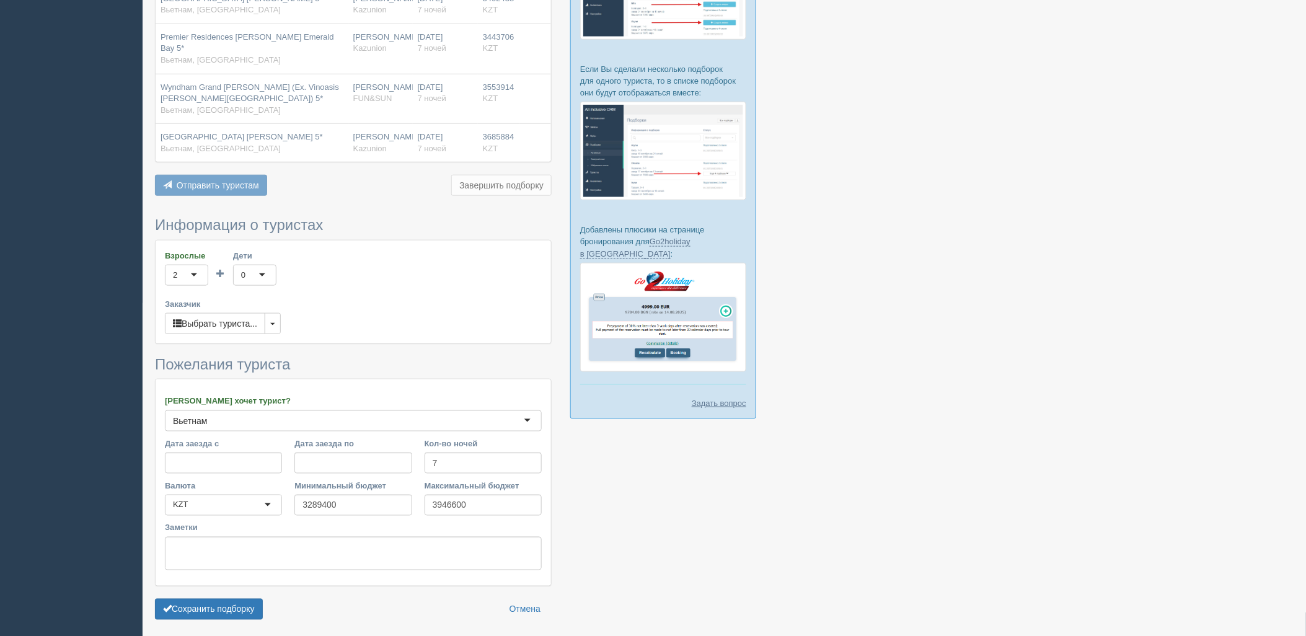
scroll to position [345, 0]
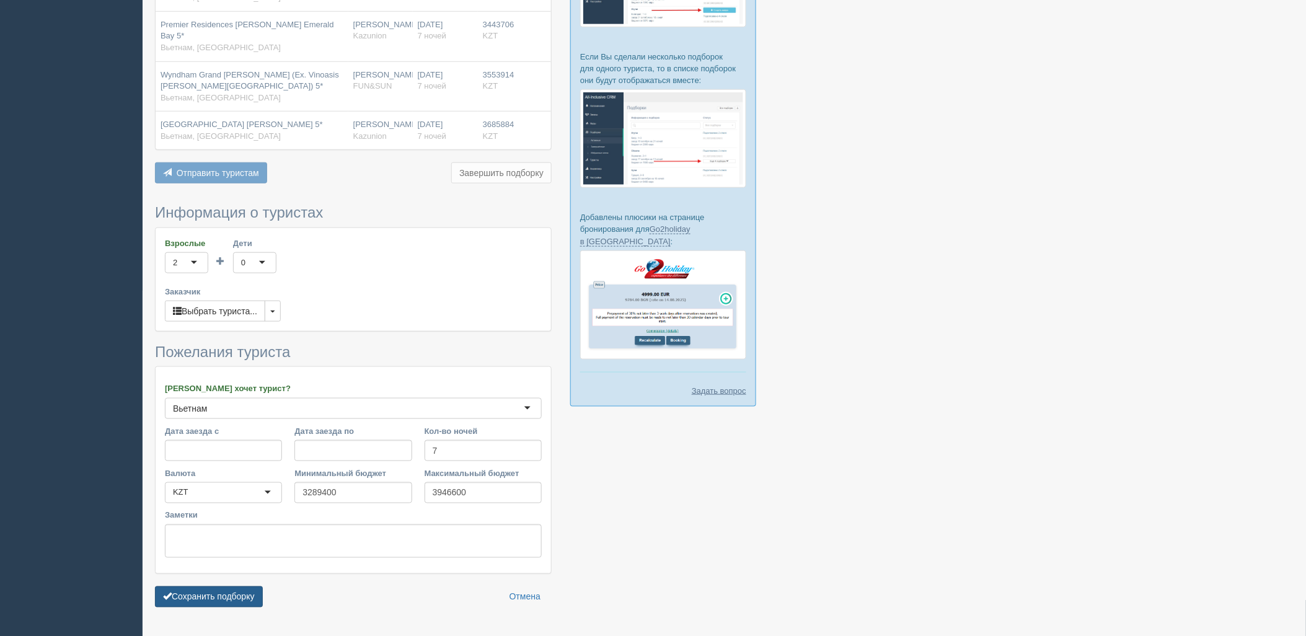
click at [234, 586] on button "Сохранить подборку" at bounding box center [209, 596] width 108 height 21
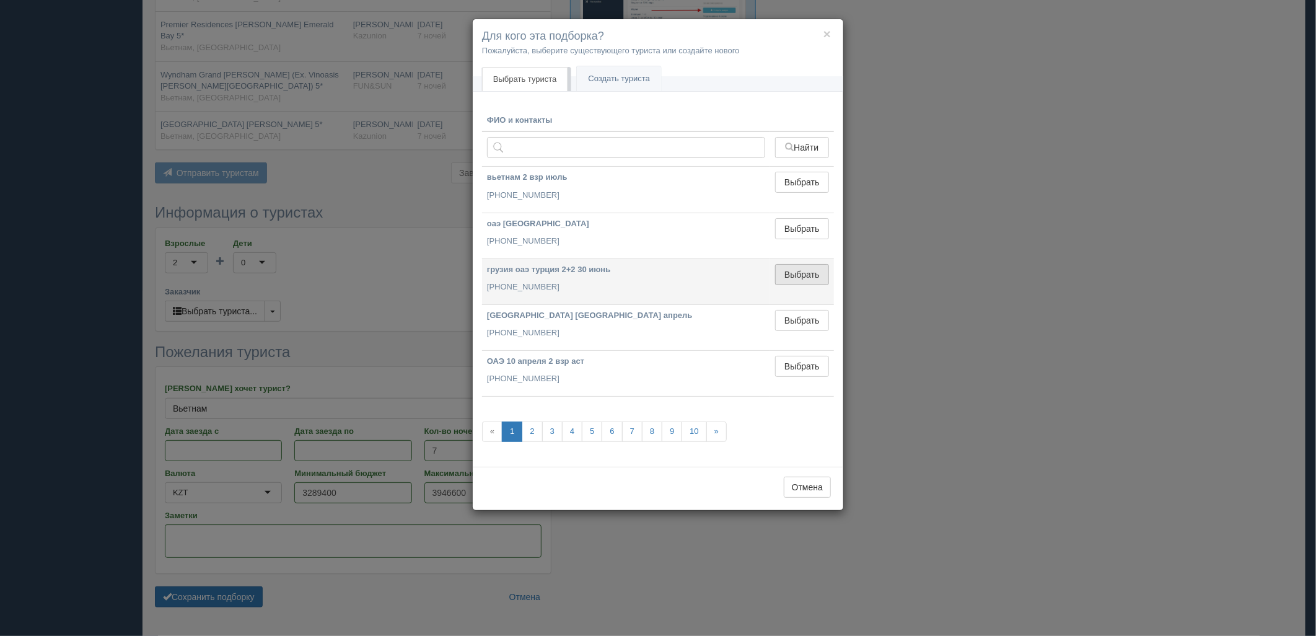
click at [795, 276] on button "Выбрать" at bounding box center [802, 274] width 54 height 21
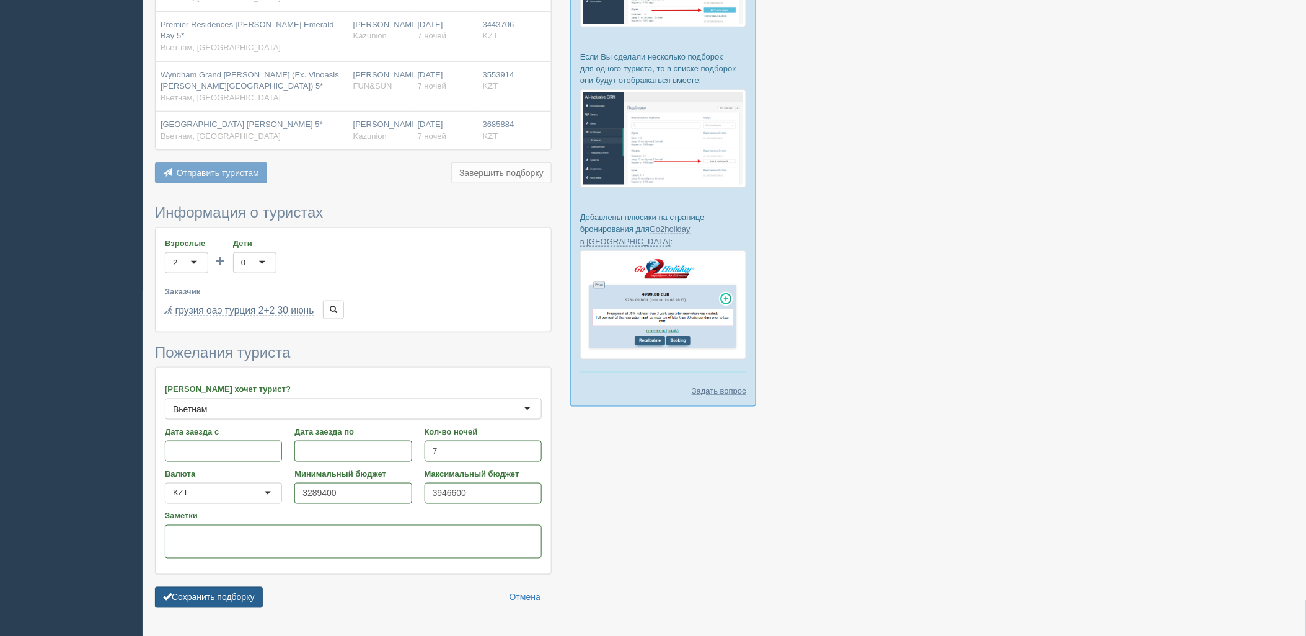
click at [197, 587] on button "Сохранить подборку" at bounding box center [209, 597] width 108 height 21
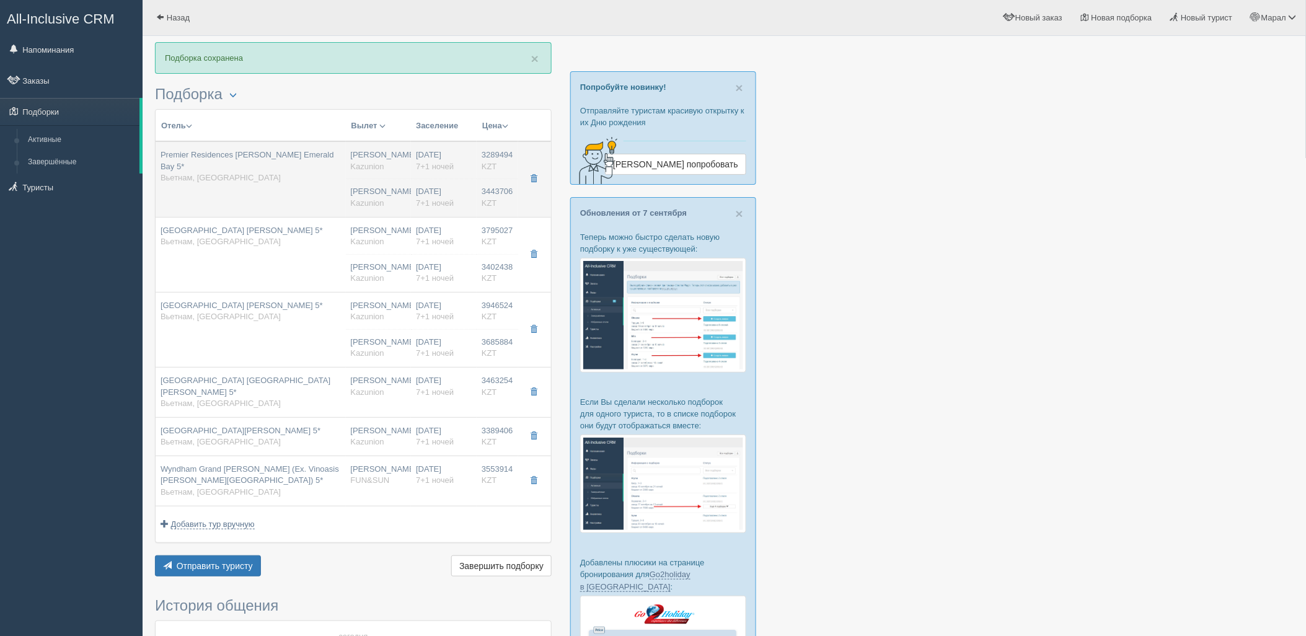
click at [284, 170] on div "Premier Residences [PERSON_NAME] Emerald Bay 5* Вьетнам, [GEOGRAPHIC_DATA]" at bounding box center [251, 166] width 180 height 35
type input "Premier Residences [PERSON_NAME] Emerald Bay 5*"
type input "[URL][DOMAIN_NAME]"
type input "Вьетнам"
type input "Фукуок"
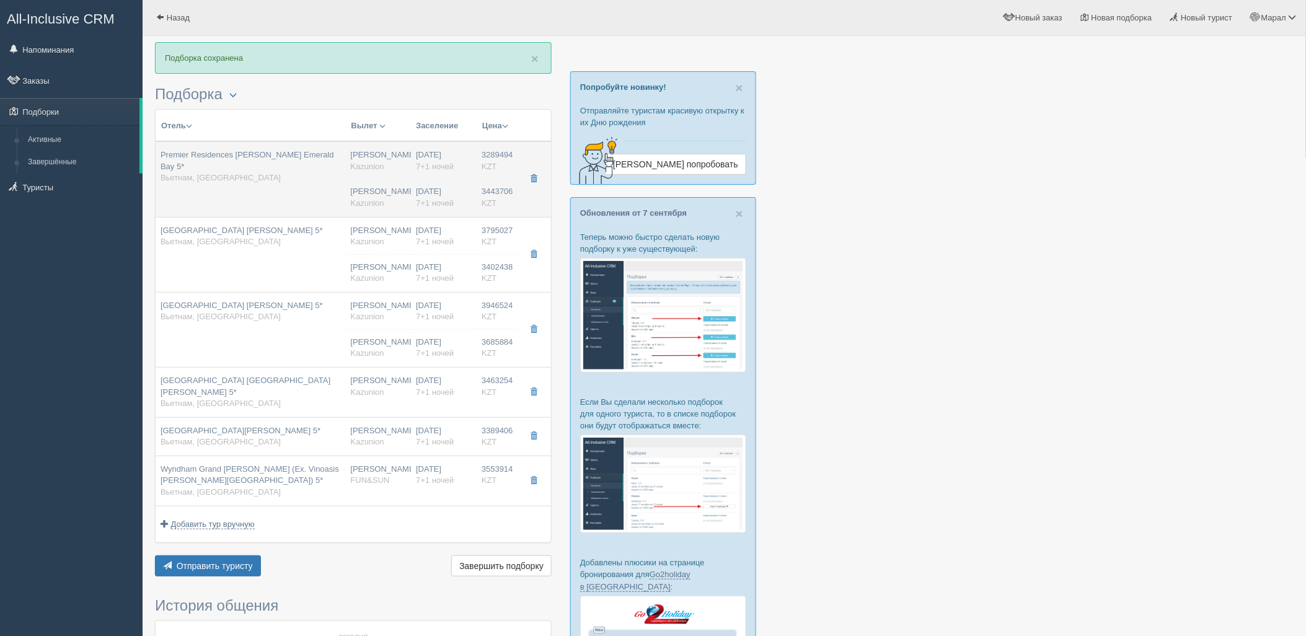
type input "3289494.00"
type input "Нурсултан Назарбаев NQZ"
type input "Фукуок PQC"
type input "21:30"
type input "07:45"
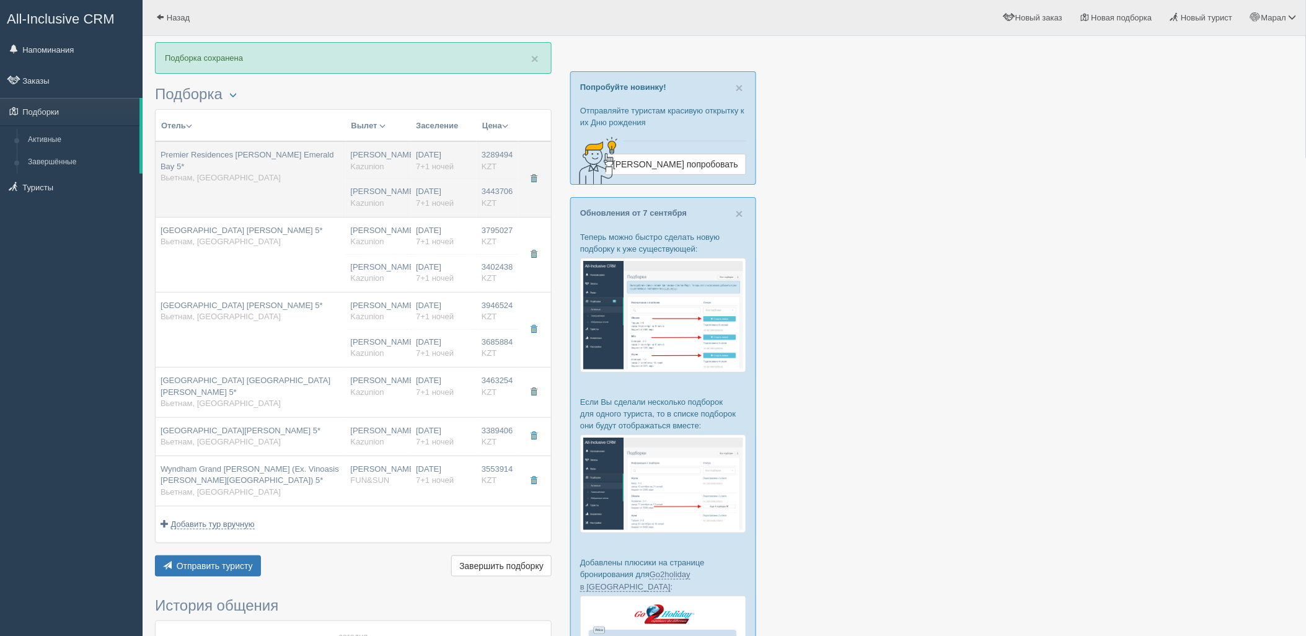
type input "Air Astana"
type input "09:15"
type input "16:15"
type input "7+1"
type input "superior suite 2 king bed balcony"
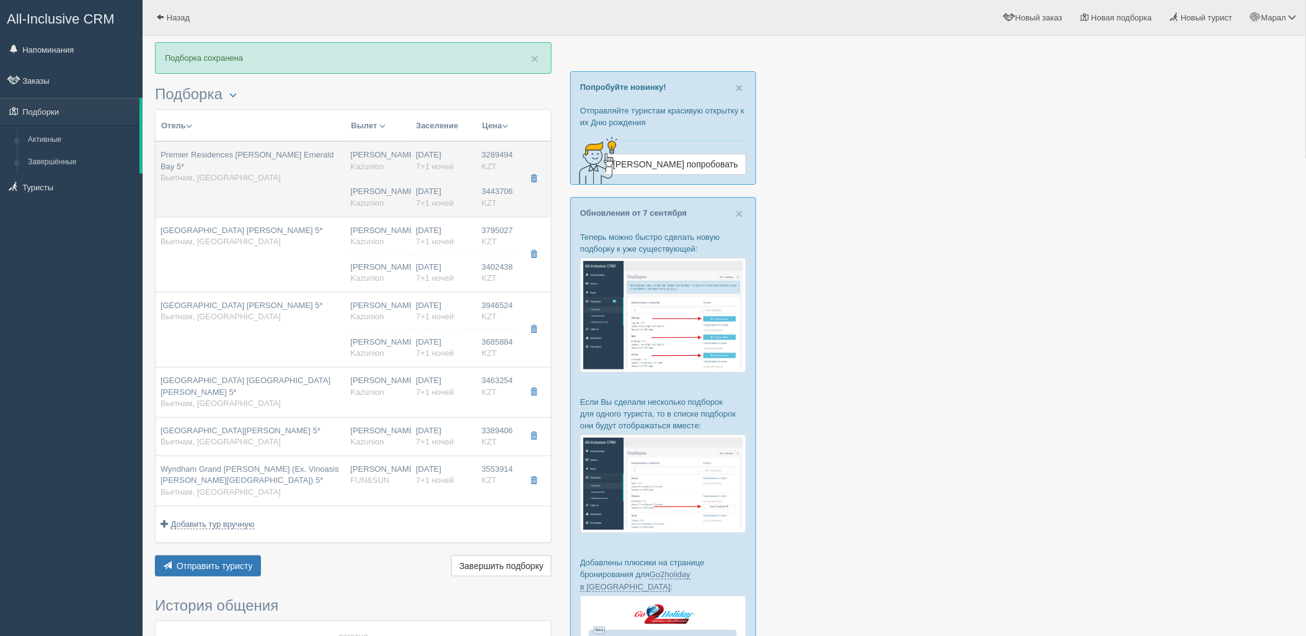
type input "BB - Только завтрак"
type input "Kazunion"
type input "https://tourvisor.ru/countries#!/hotel=premier-residences-phu-quoc-emerald-bay"
type input "3443706.00"
type input "1994439.00"
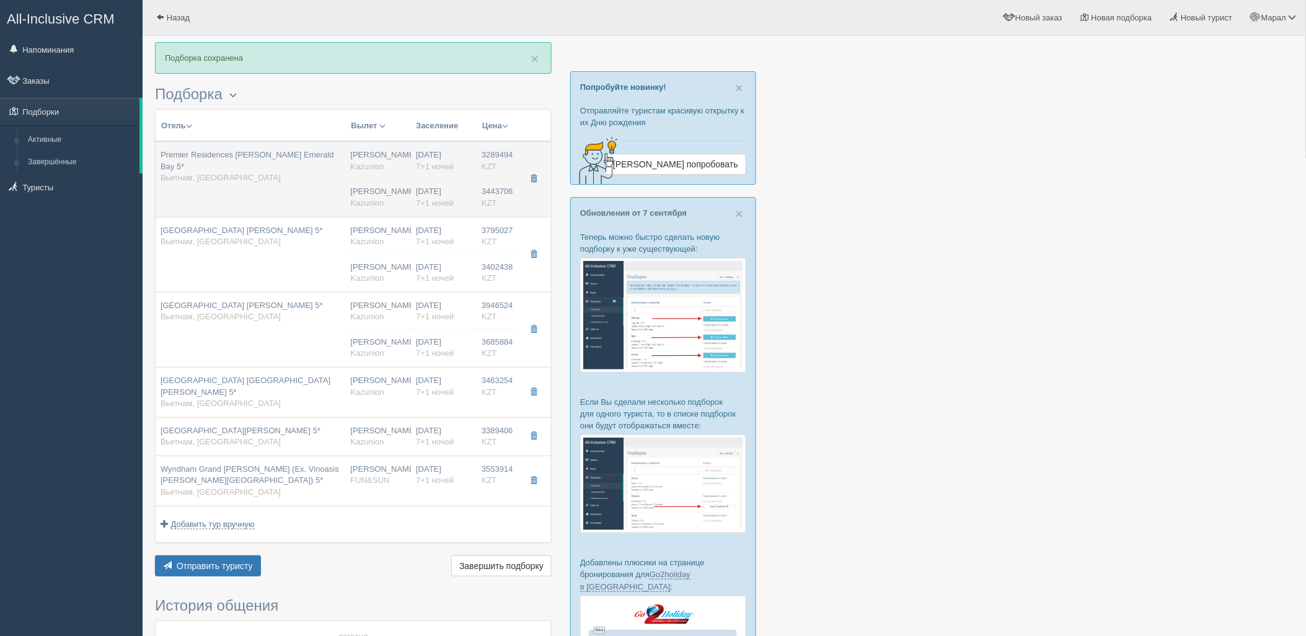
type input "Нурсултан Назарбаев NQZ"
type input "Фукуок PQC"
type input "21:30"
type input "07:45"
type input "Air Astana"
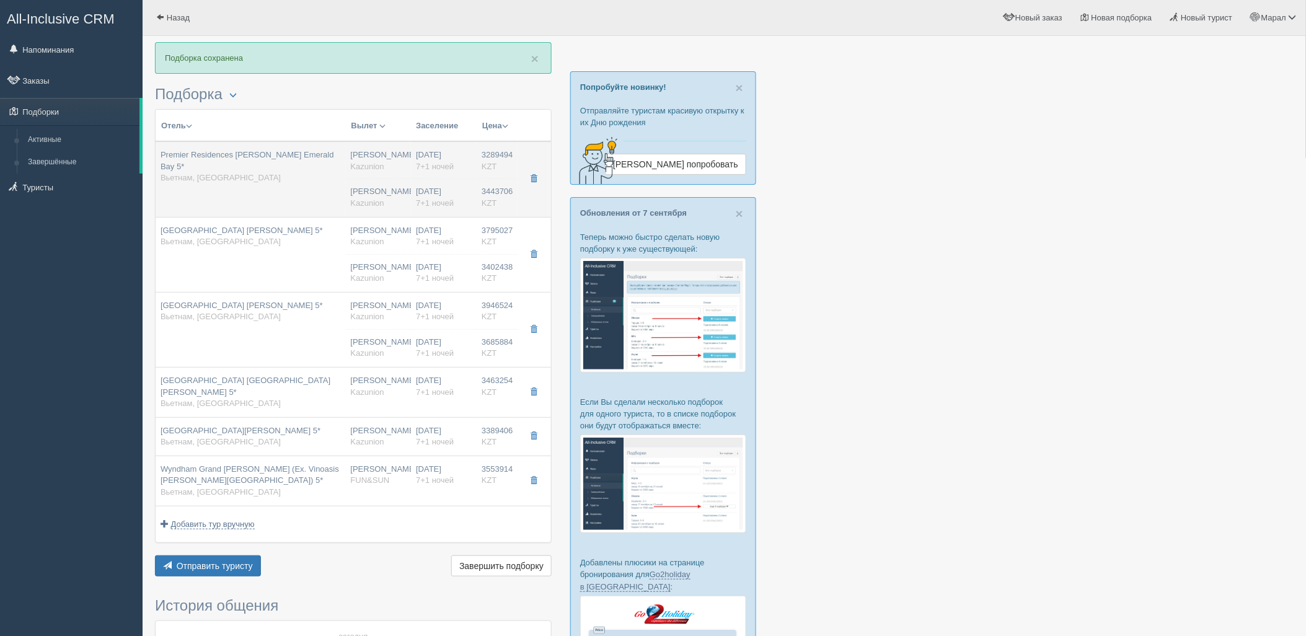
type input "09:15"
type input "16:15"
type input "7+1"
type input "standard with balcony"
type input "BB - Только завтрак"
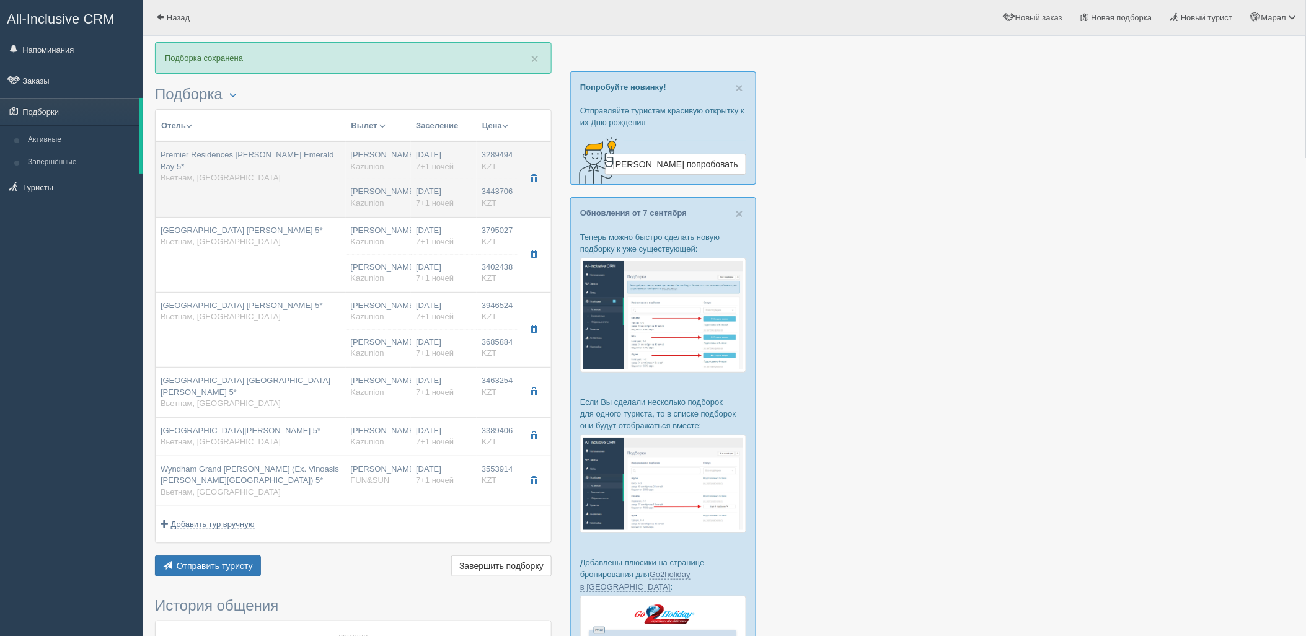
type input "Kazunion"
type input "https://tourvisor.ru/countries#!/hotel=premier-residences-phu-quoc-emerald-bay"
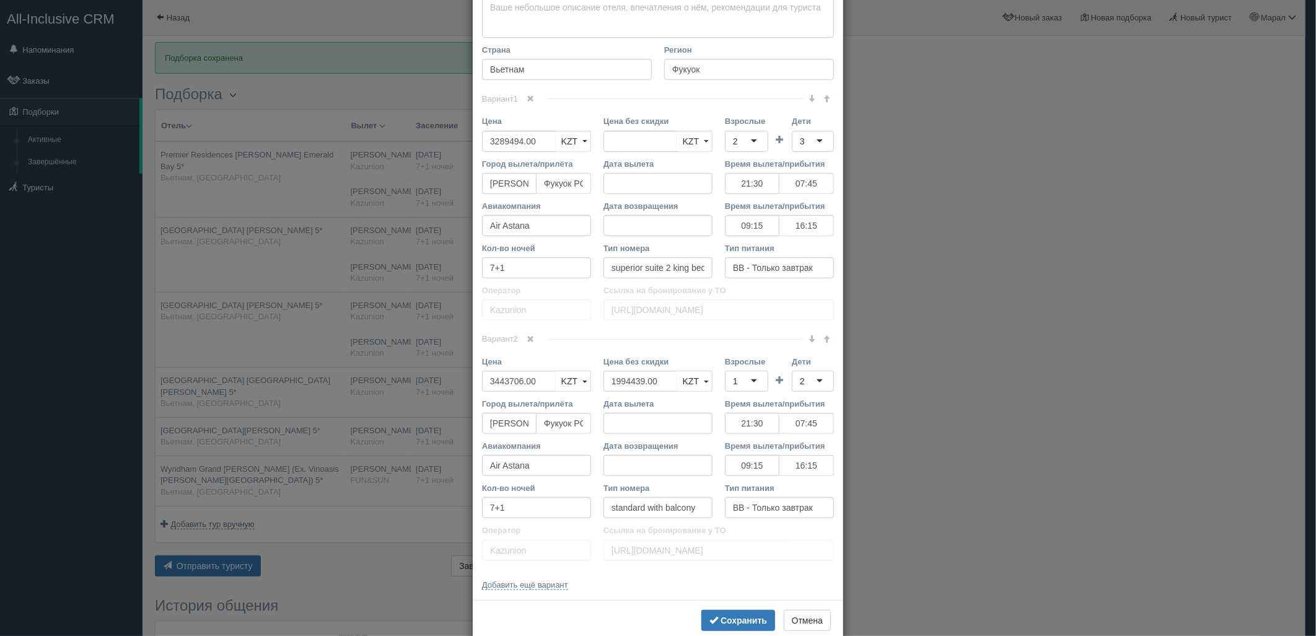
scroll to position [413, 0]
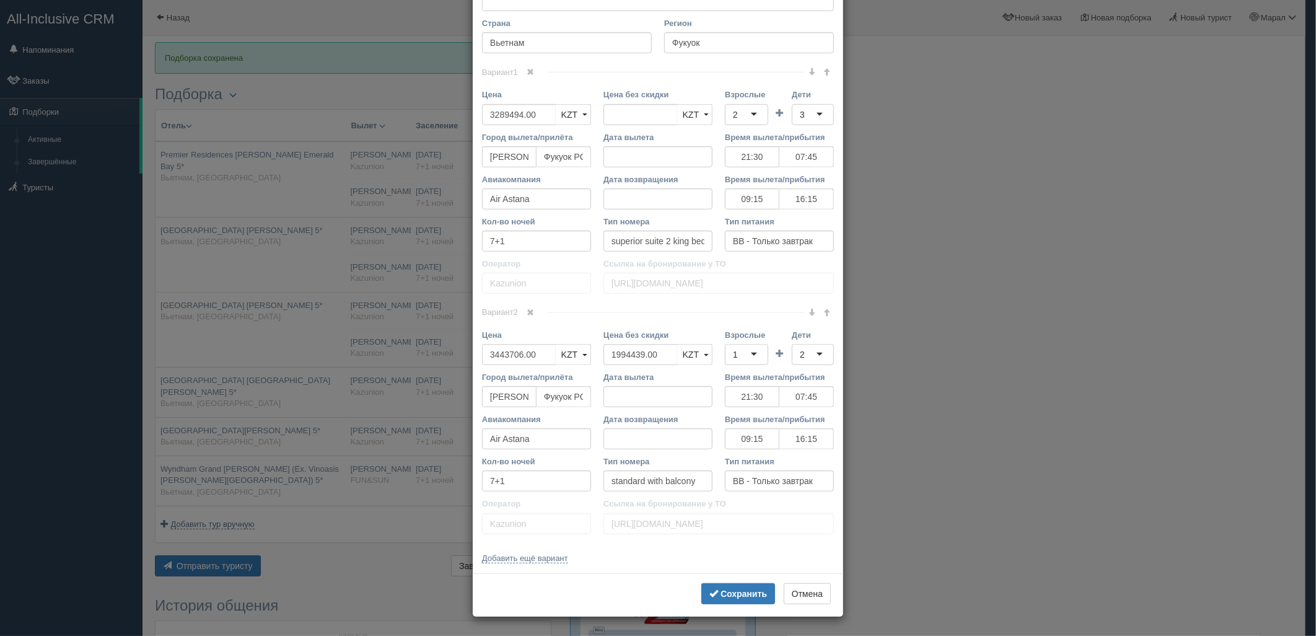
click at [528, 313] on span at bounding box center [530, 312] width 7 height 7
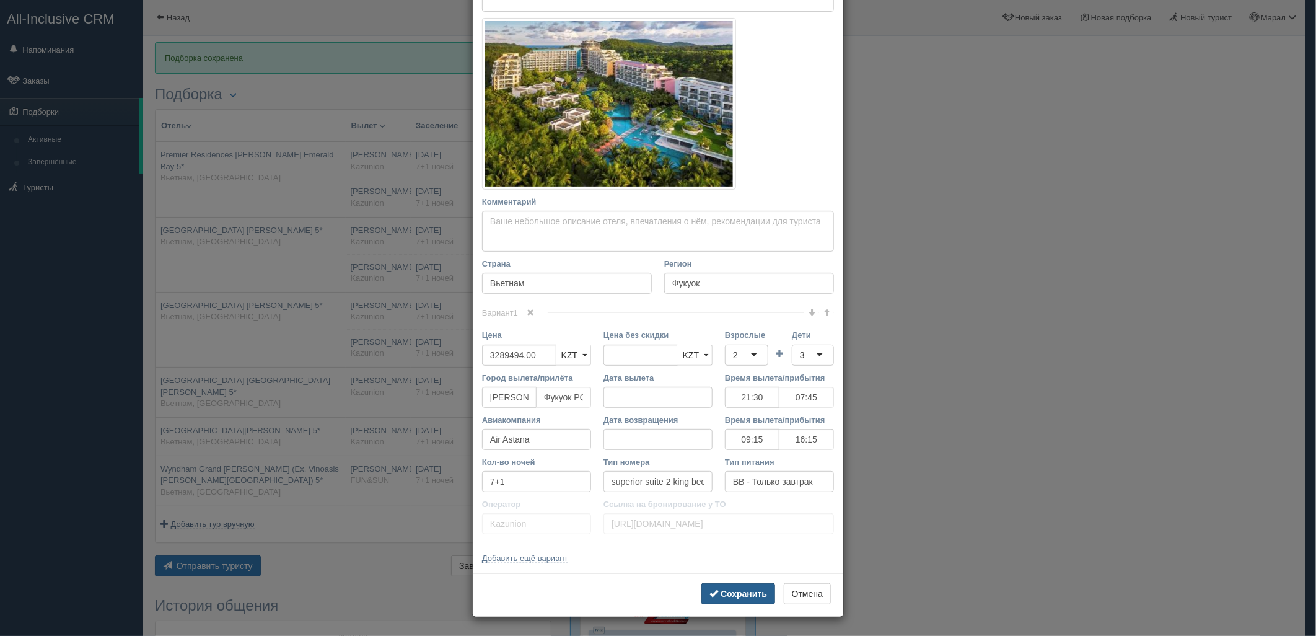
scroll to position [172, 0]
click at [724, 592] on b "Сохранить" at bounding box center [744, 594] width 46 height 10
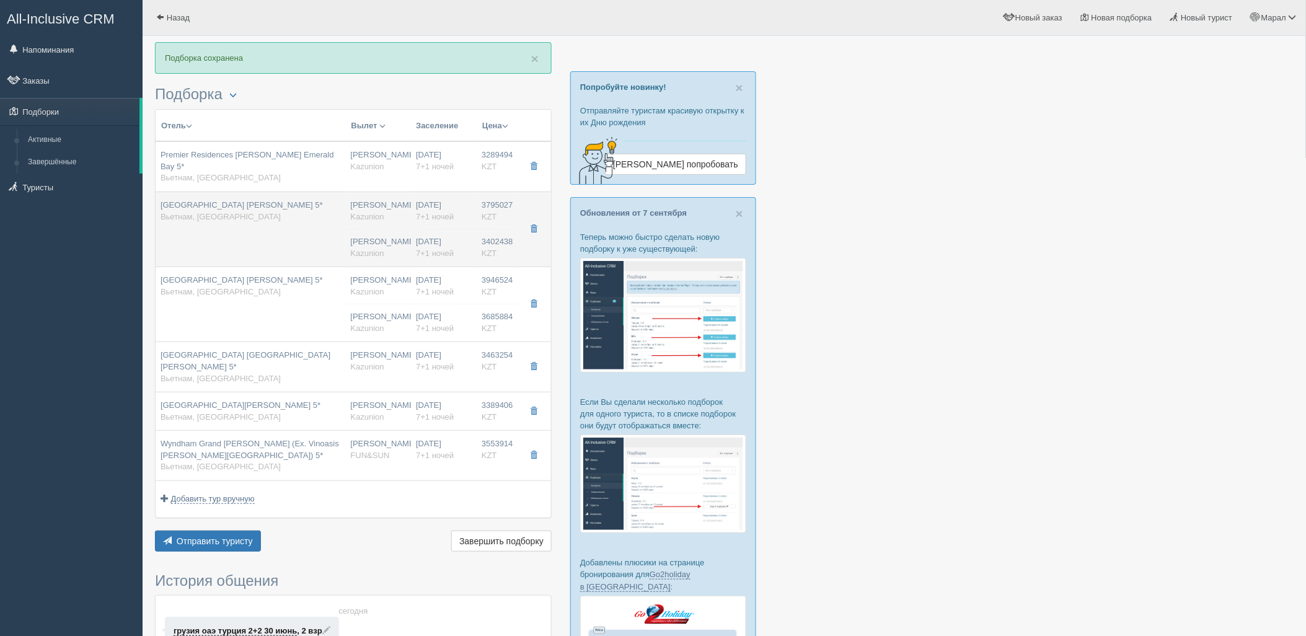
click at [335, 228] on td "Radisson Blu Resort Phu Quoc 5* Вьетнам, Фукуок" at bounding box center [251, 228] width 190 height 75
type input "Radisson Blu Resort Phu Quoc 5*"
type input "https://tophotels.ru/hotel/al316075"
type input "3795027.00"
type input "21:30"
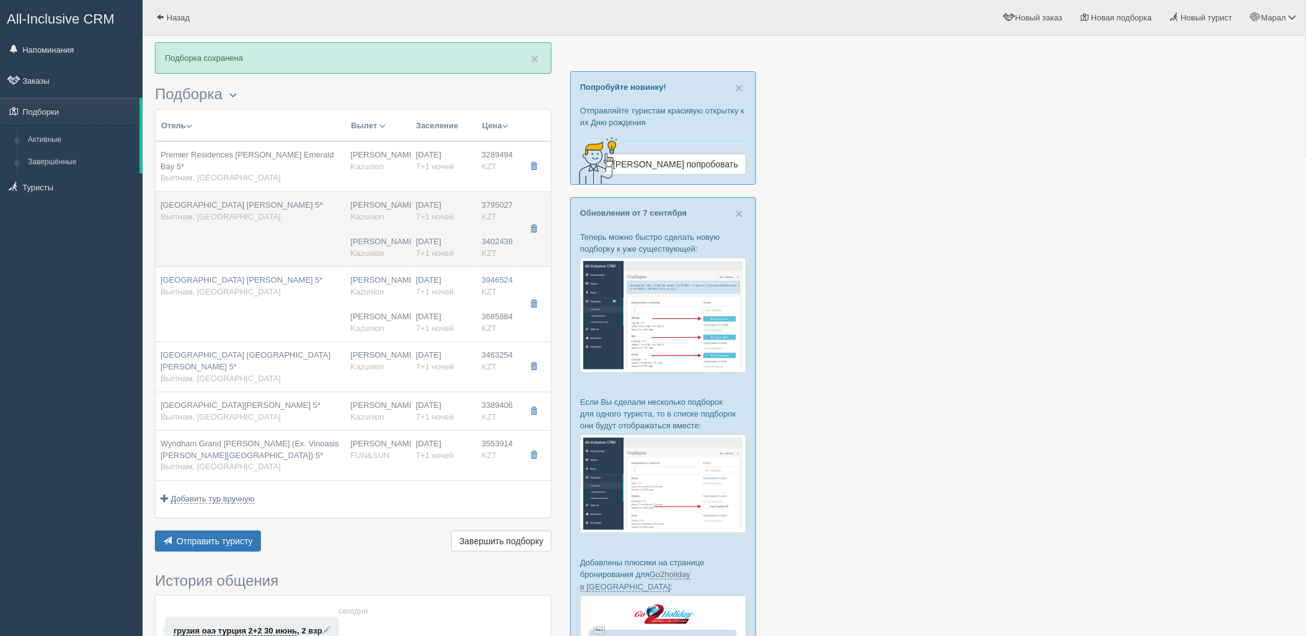
type input "07:45"
type input "09:15"
type input "16:15"
type input "one-bedroom-apartment with kitchen"
type input "https://tourvisor.ru/countries#!/hotel=radisson-blu-resort-phu-quoc"
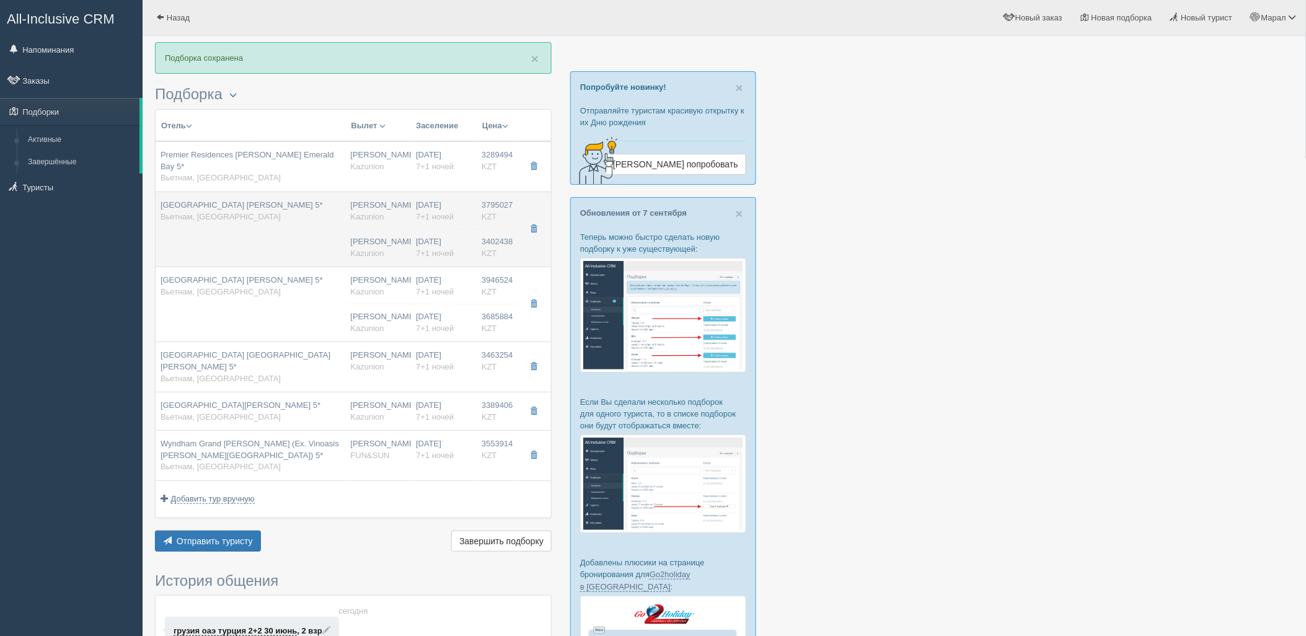
type input "3402438.00"
type input "1973805.00"
type input "Нурсултан Назарбаев NQZ"
type input "Фукуок PQC"
type input "21:30"
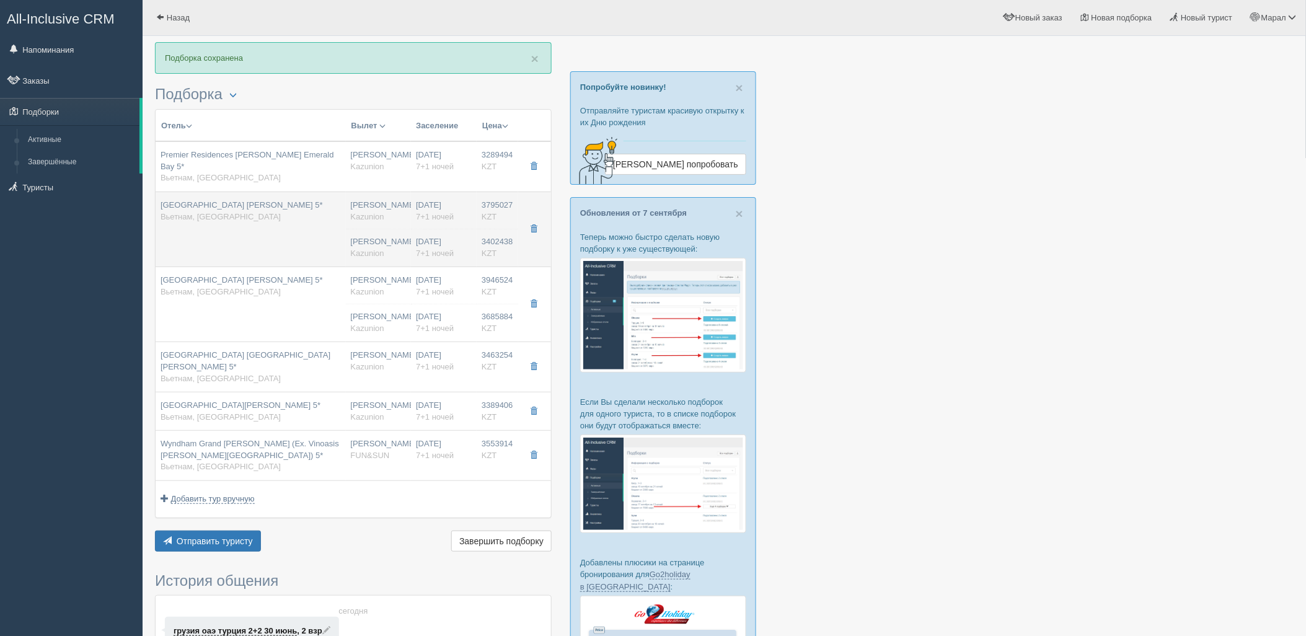
type input "07:45"
type input "Air Astana"
type input "09:15"
type input "16:15"
type input "7+1"
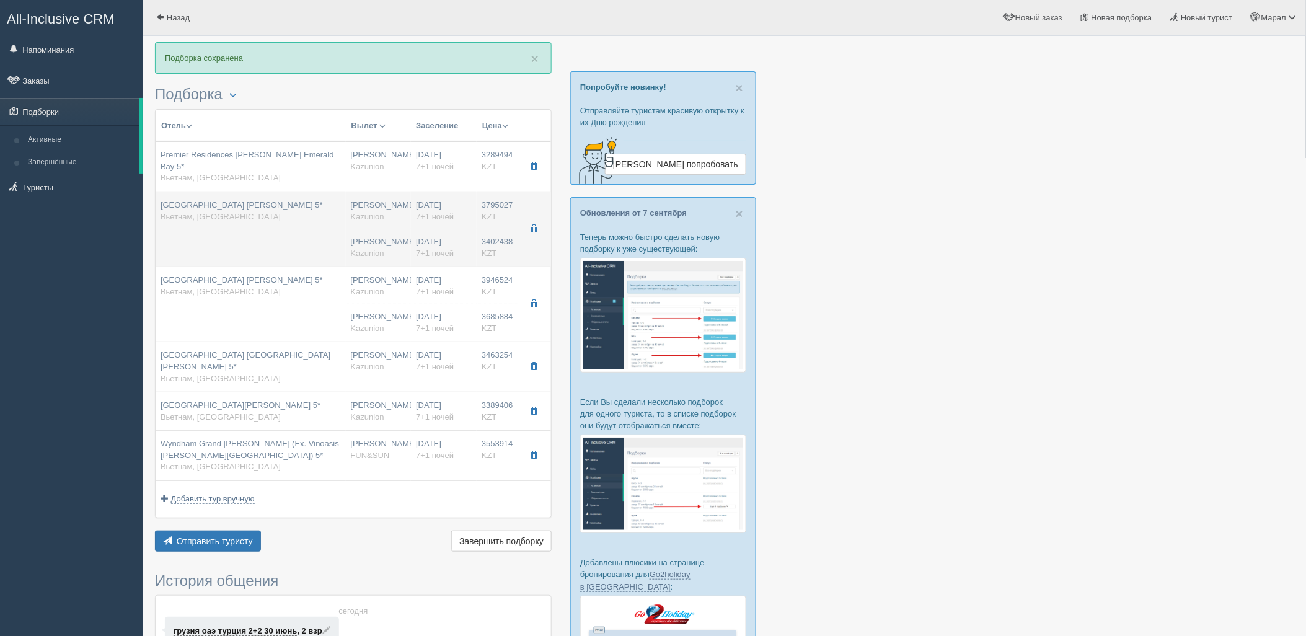
type input "deluxe"
type input "BB - Только завтрак"
type input "Kazunion"
type input "https://tourvisor.ru/countries#!/hotel=radisson-blu-resort-phu-quoc"
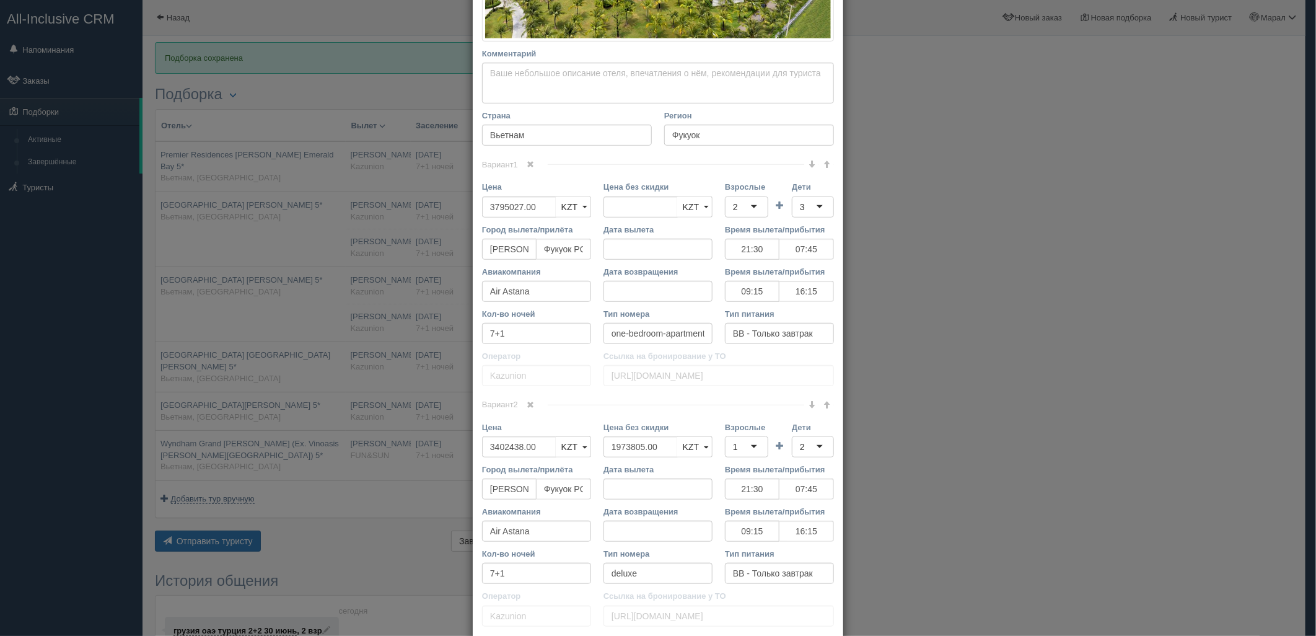
scroll to position [478, 0]
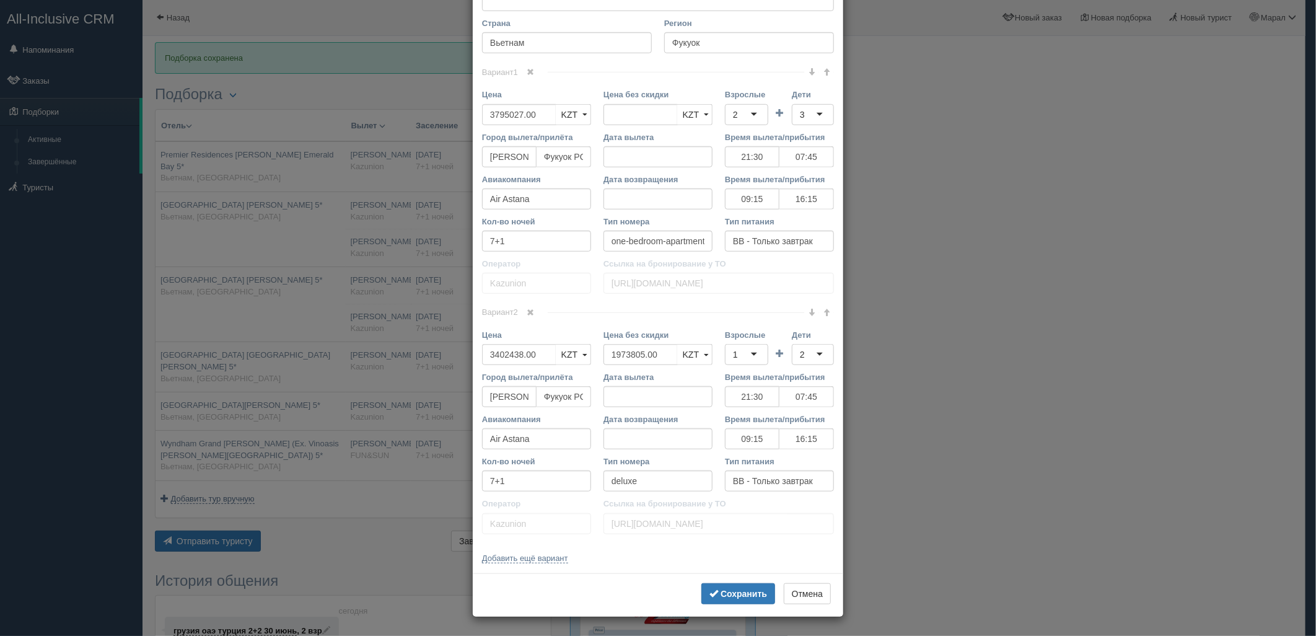
click at [529, 69] on span at bounding box center [530, 71] width 7 height 7
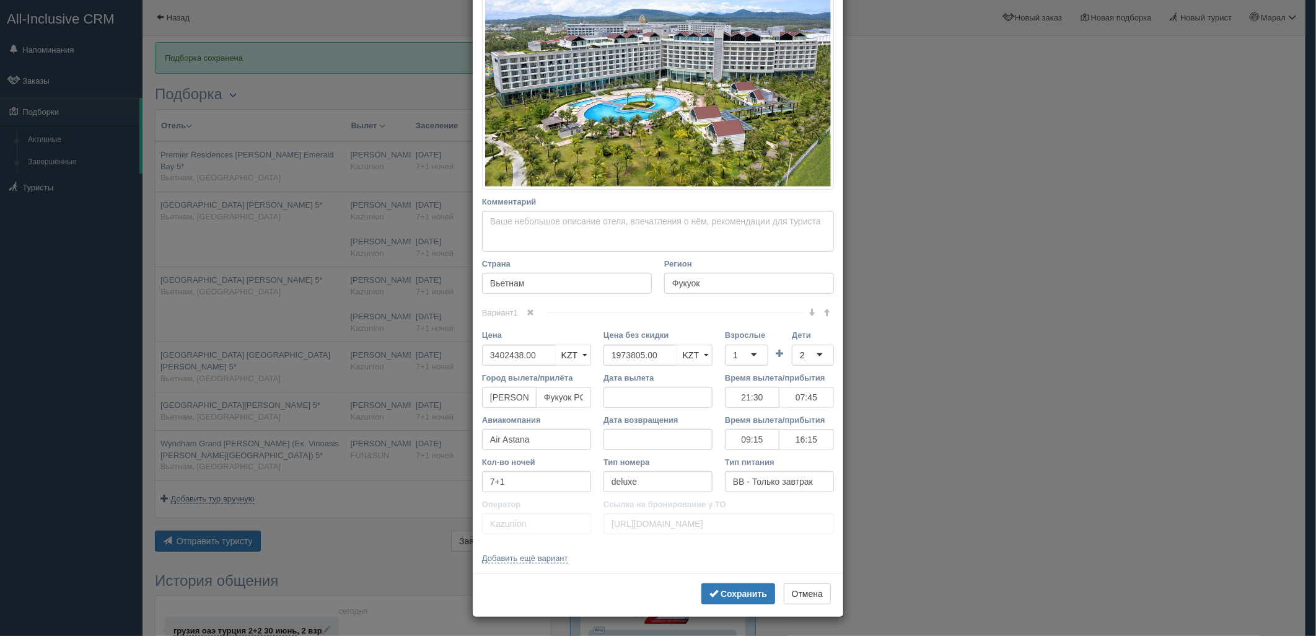
scroll to position [237, 0]
click at [750, 363] on div "1" at bounding box center [746, 355] width 43 height 21
click at [825, 350] on div "2" at bounding box center [813, 355] width 42 height 21
drag, startPoint x: 658, startPoint y: 349, endPoint x: 479, endPoint y: 389, distance: 183.0
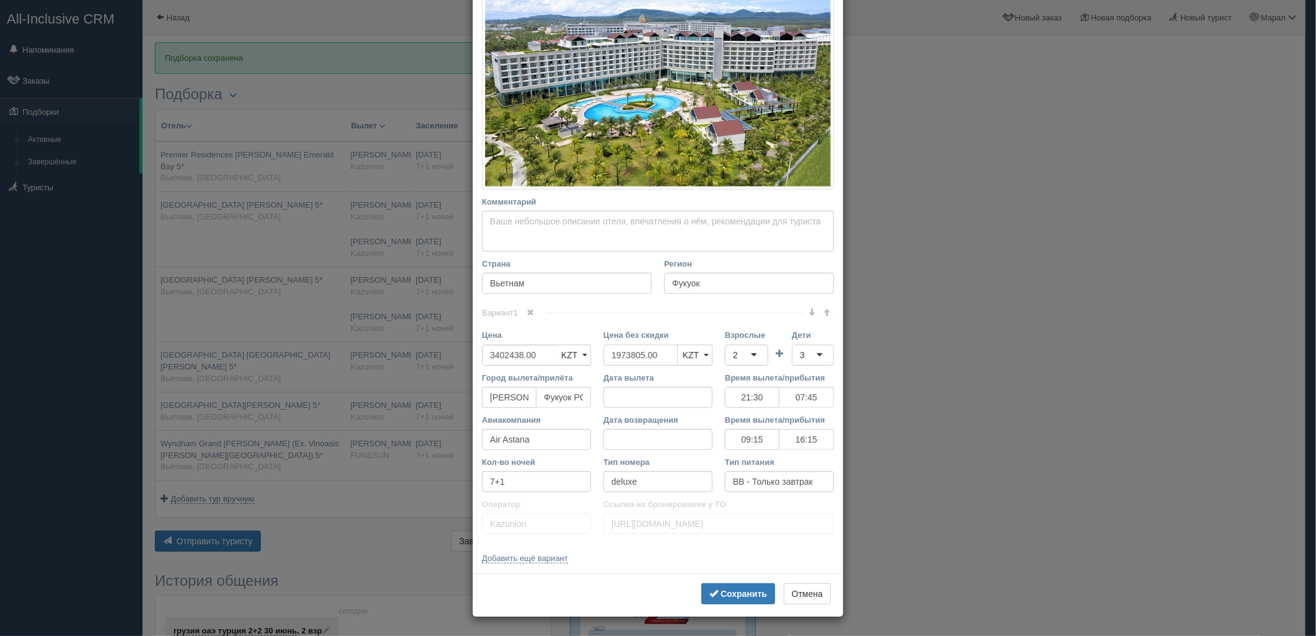
click at [455, 362] on div "× Редактировать тур Название отеля Radisson Blu Resort Phu Quoc 5* Ссылка на от…" at bounding box center [658, 318] width 1316 height 636
click at [739, 592] on b "Сохранить" at bounding box center [744, 594] width 46 height 10
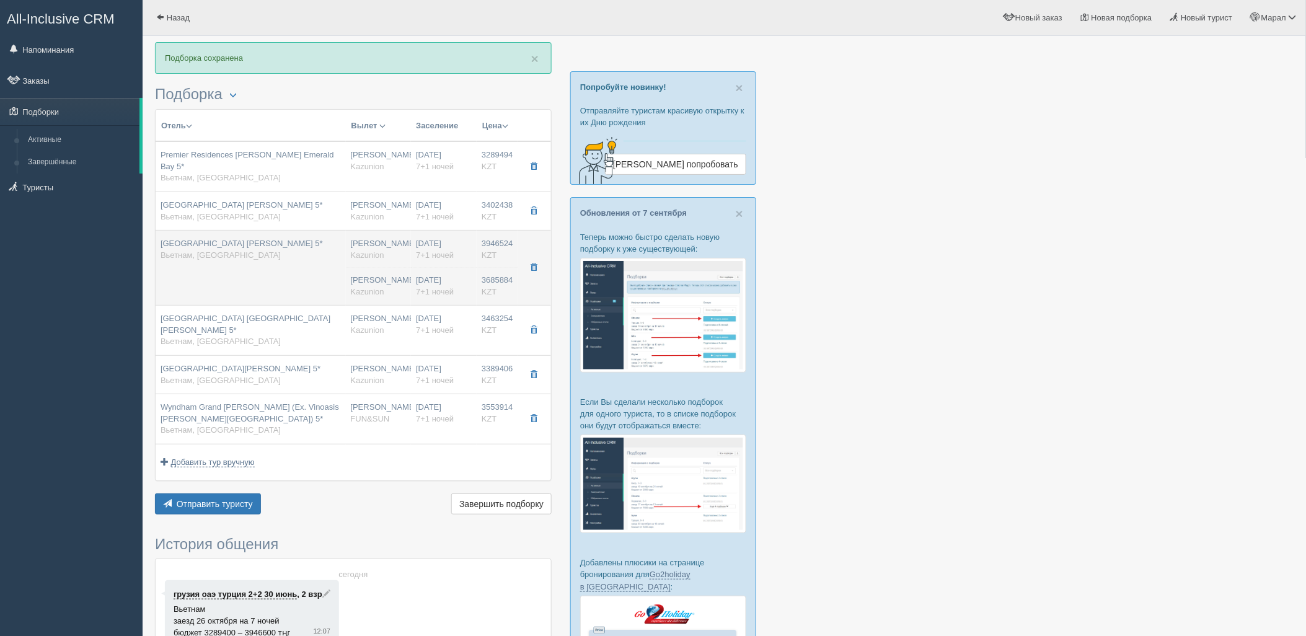
click at [306, 245] on div "Vinpearl Resort & Spa Phu Quoc 5* Вьетнам, Фукуок" at bounding box center [251, 249] width 180 height 23
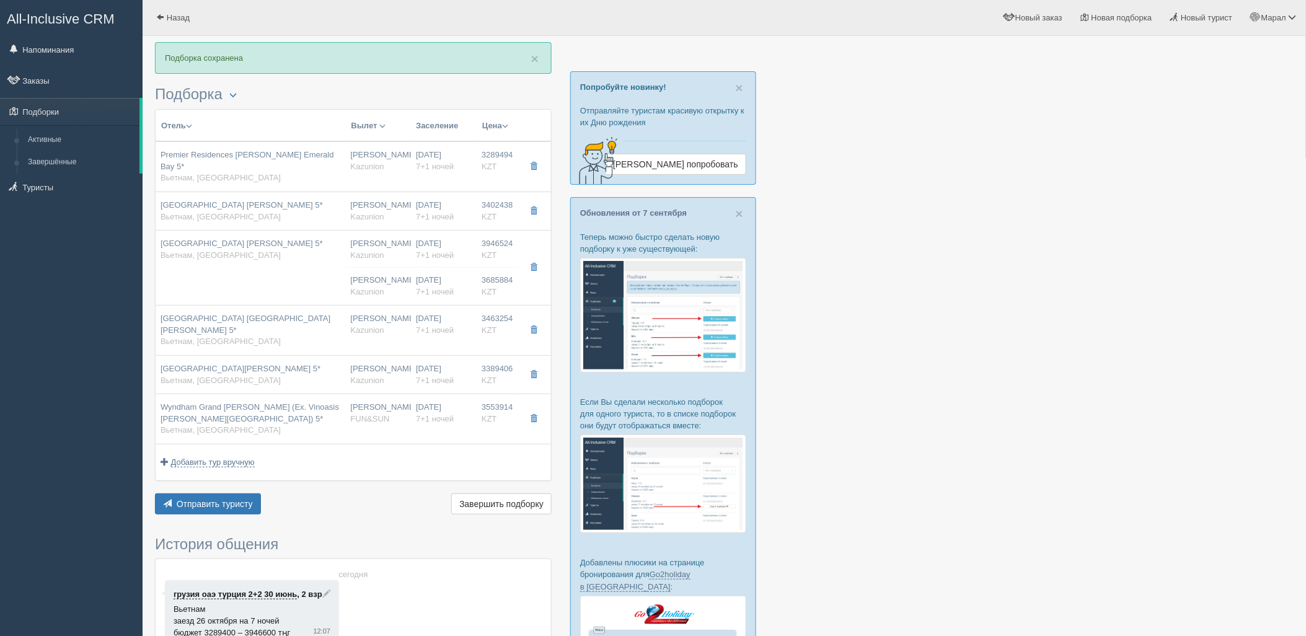
type input "Vinpearl Resort & Spa Phu Quoc 5*"
type input "https://www.booking.com/hotel/vn/vinpearl-resort-phu-quoc.ru.html"
type input "3946524.00"
type input "21:30"
type input "07:45"
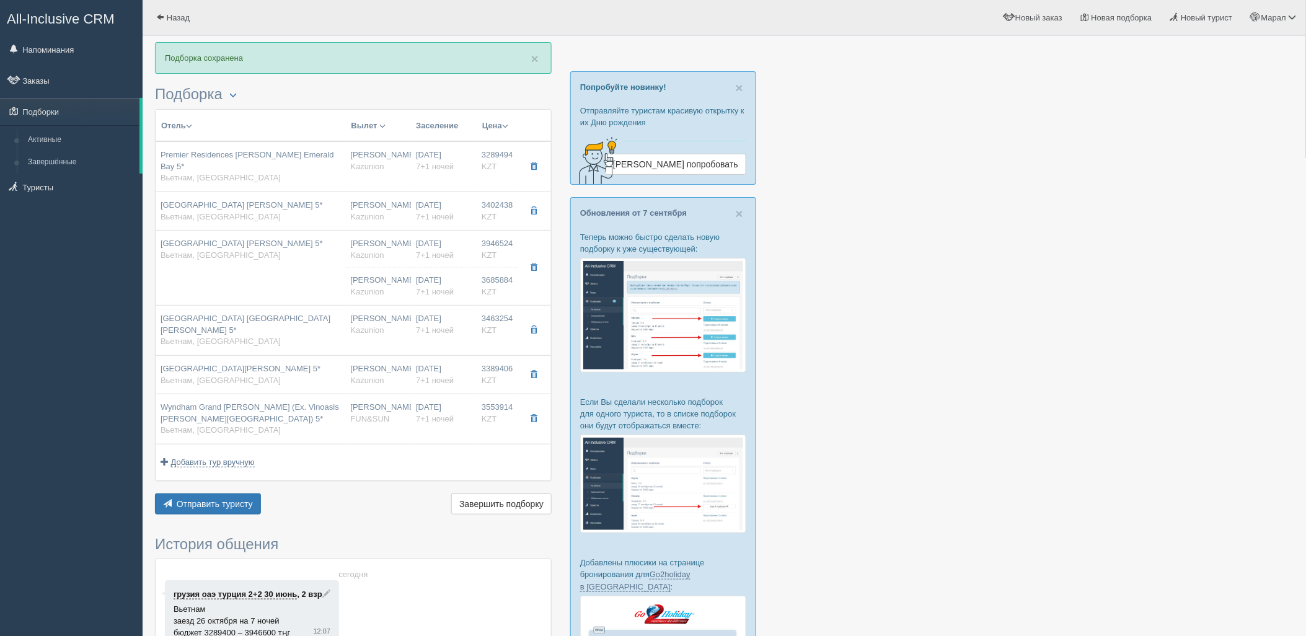
type input "09:15"
type input "16:15"
type input "3 bedroom villa"
type input "https://tourvisor.ru/countries#!/hotel=vinpearl-resort-phu-quoc"
type input "3685884.00"
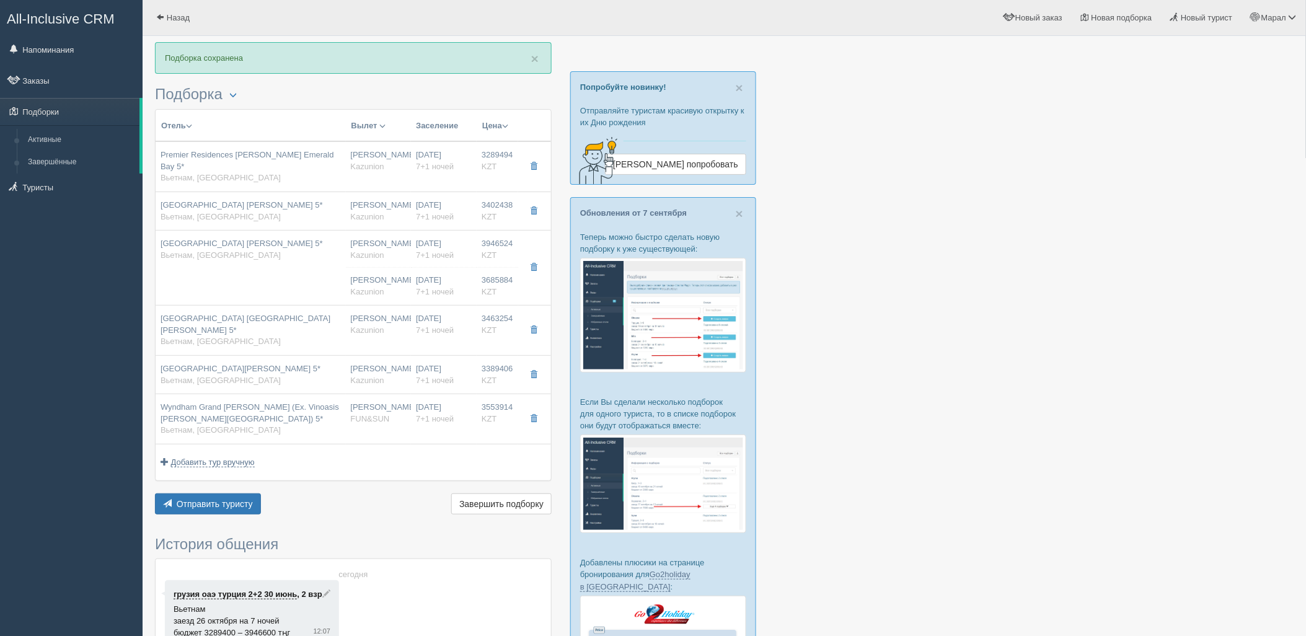
type input "2187747.00"
type input "Нурсултан Назарбаев NQZ"
type input "Фукуок PQC"
type input "21:30"
type input "07:45"
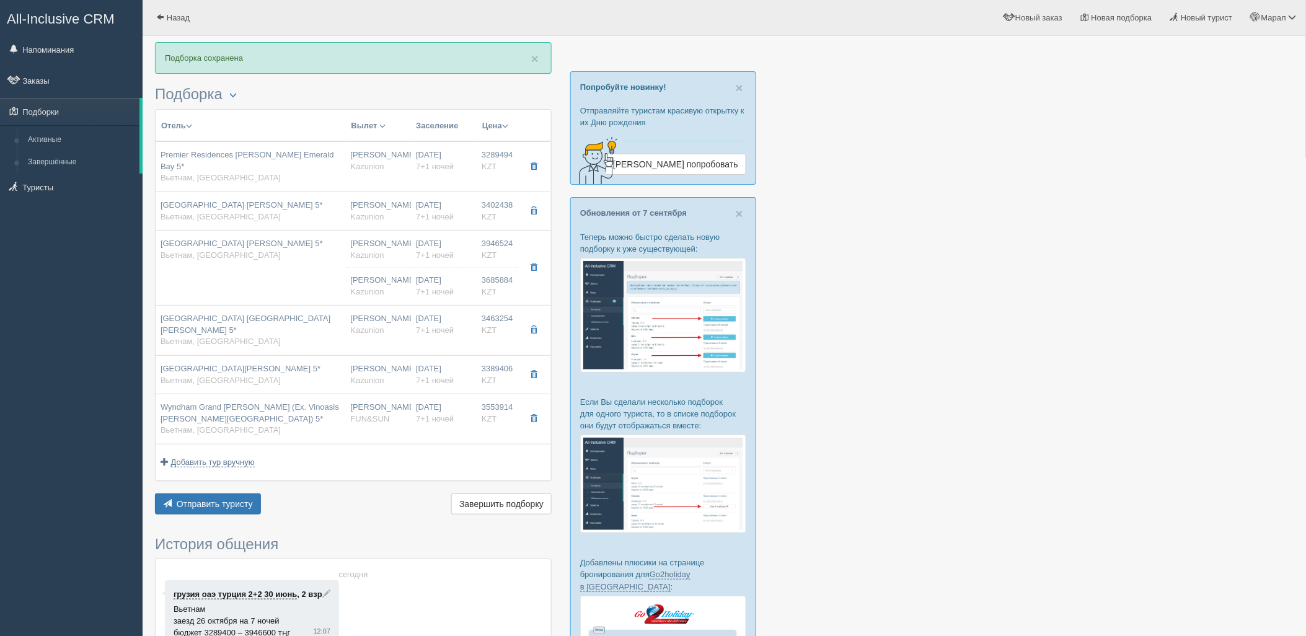
type input "Air Astana"
type input "09:15"
type input "16:15"
type input "7+1"
type input "deluxe"
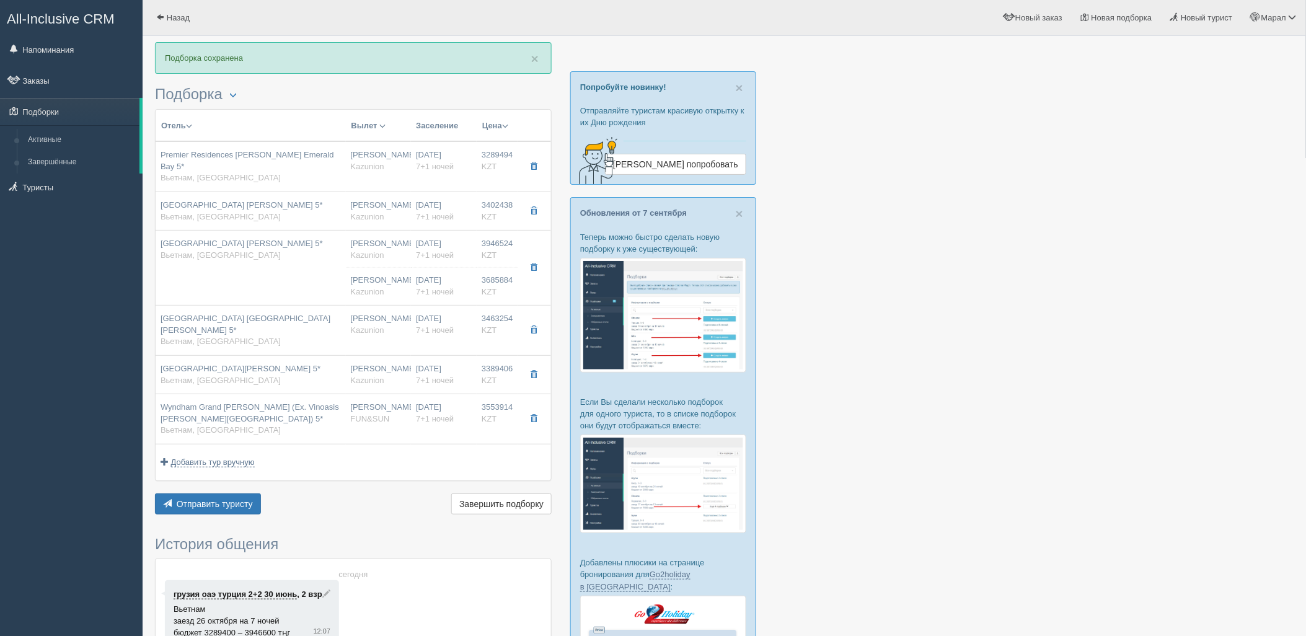
type input "BB - Только завтрак"
type input "Kazunion"
type input "https://tourvisor.ru/countries#!/hotel=vinpearl-resort-phu-quoc"
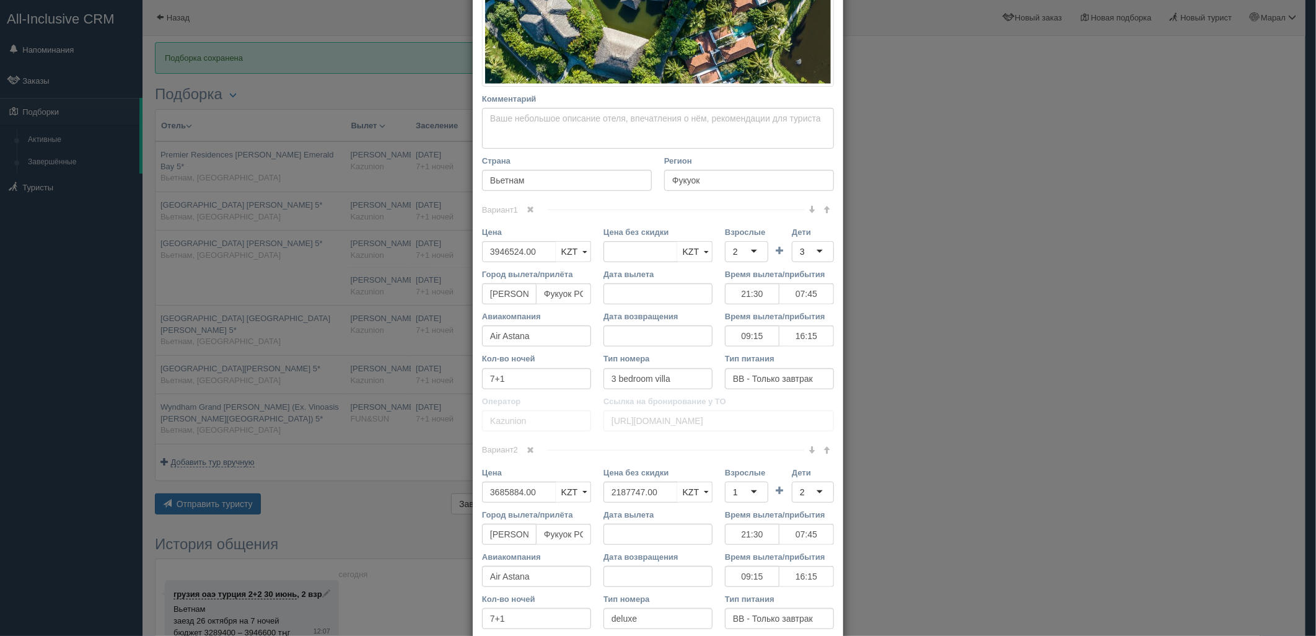
scroll to position [344, 0]
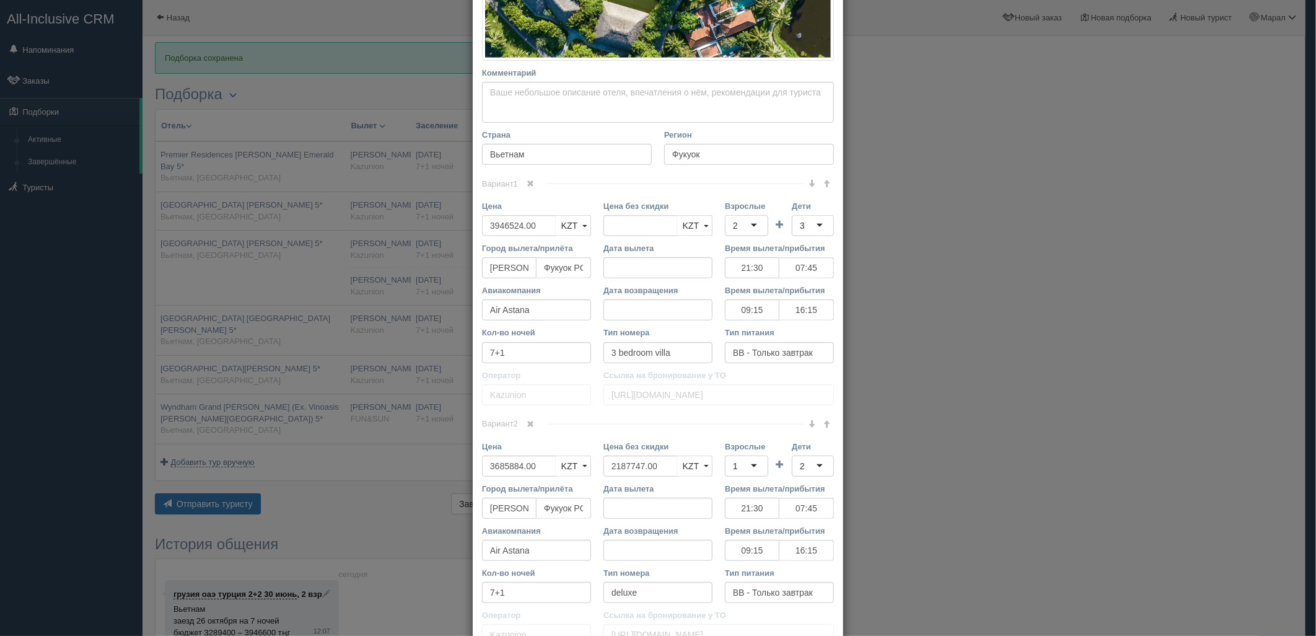
click at [529, 180] on span at bounding box center [530, 183] width 7 height 7
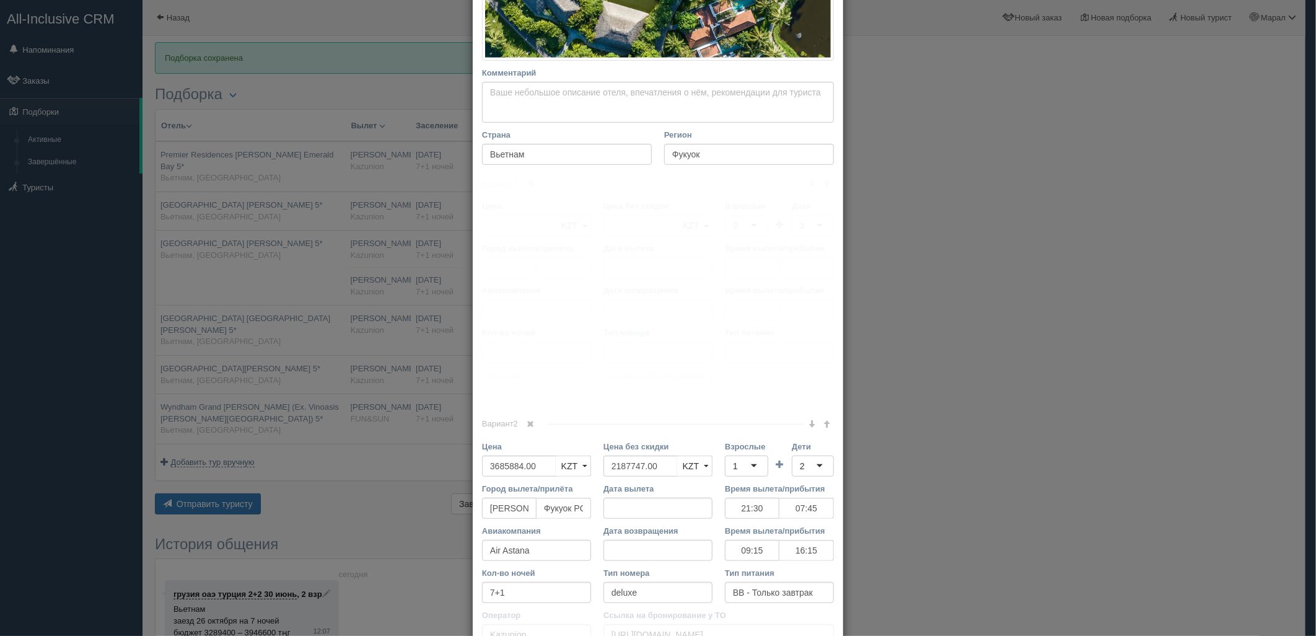
scroll to position [215, 0]
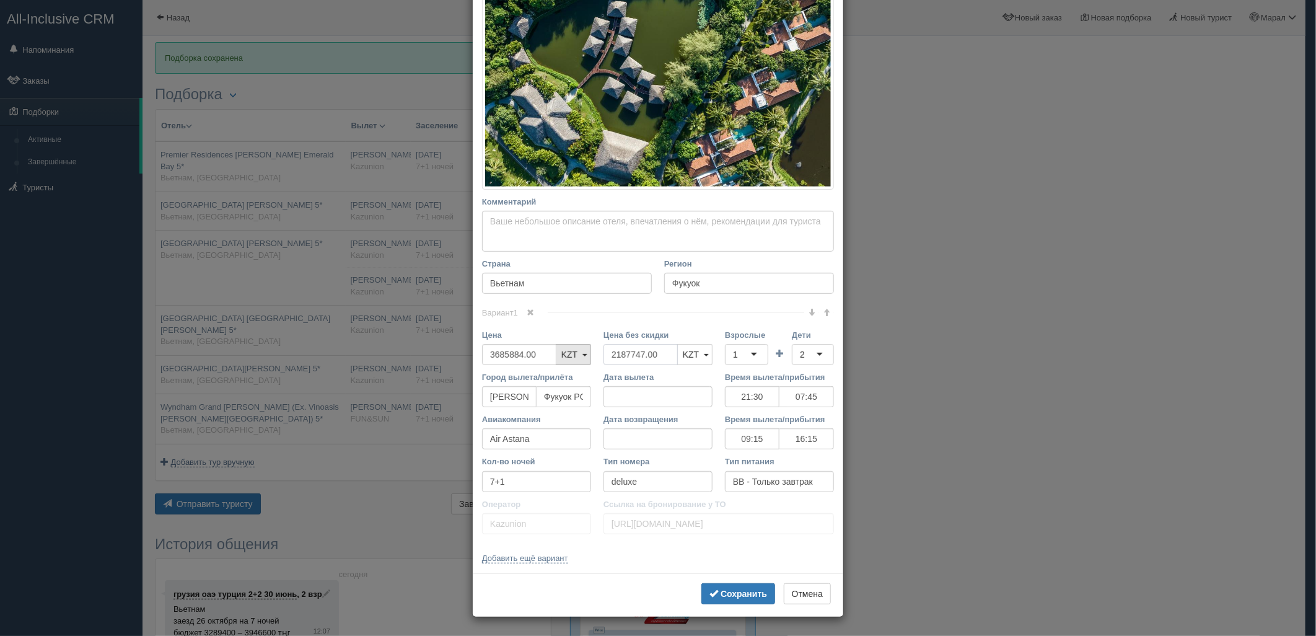
drag, startPoint x: 659, startPoint y: 363, endPoint x: 563, endPoint y: 356, distance: 96.3
click at [563, 356] on div "Цена 3685884.00 KZT USD EUR KZT KZT USD EUR Цена без скидки 2187747.00 KZT USD …" at bounding box center [658, 350] width 364 height 42
drag, startPoint x: 735, startPoint y: 348, endPoint x: 736, endPoint y: 338, distance: 9.9
click at [735, 339] on div "Взрослые 1 1 1 2 3 4 5 6 7 8 9 10 11 12 13 14 15 16 17 18 19 20 21 22 23 24 25 …" at bounding box center [746, 347] width 43 height 36
click at [820, 363] on div "2" at bounding box center [813, 354] width 42 height 21
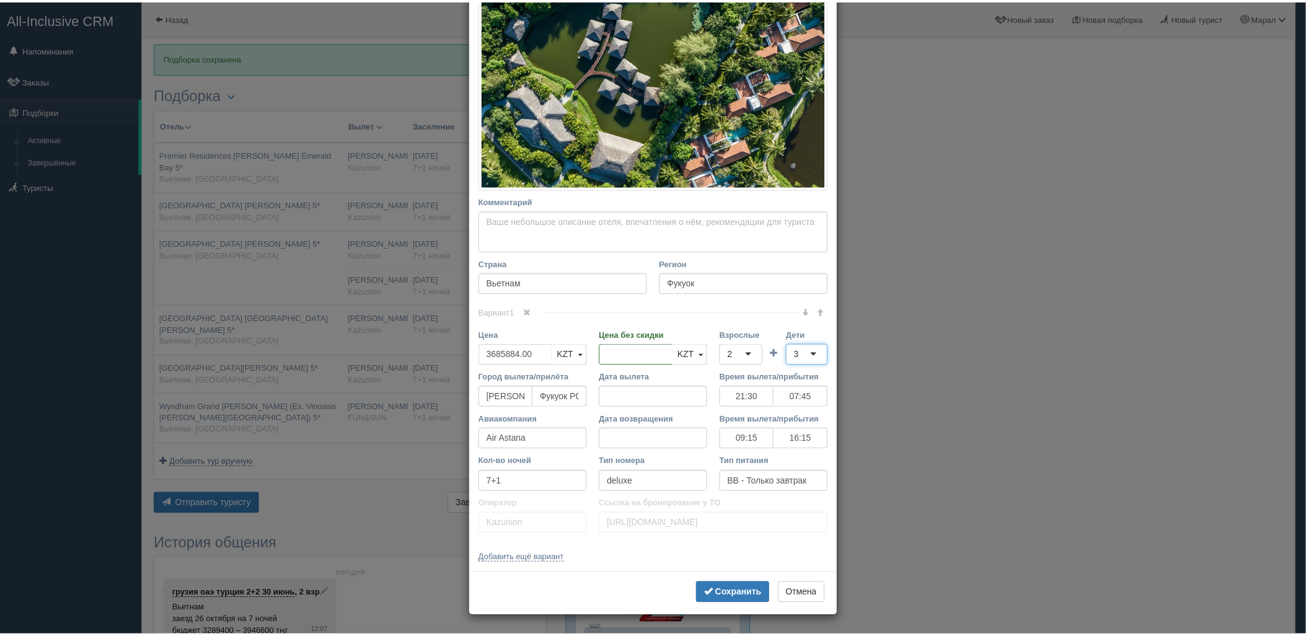
scroll to position [0, 0]
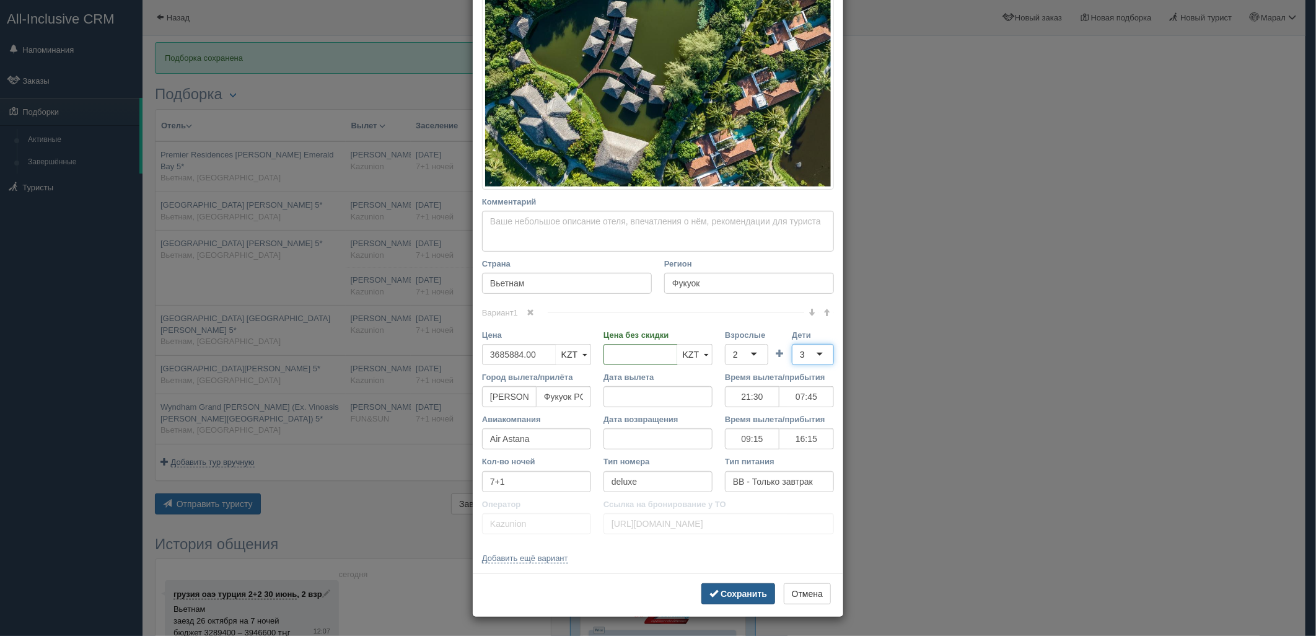
click at [723, 595] on b "Сохранить" at bounding box center [744, 594] width 46 height 10
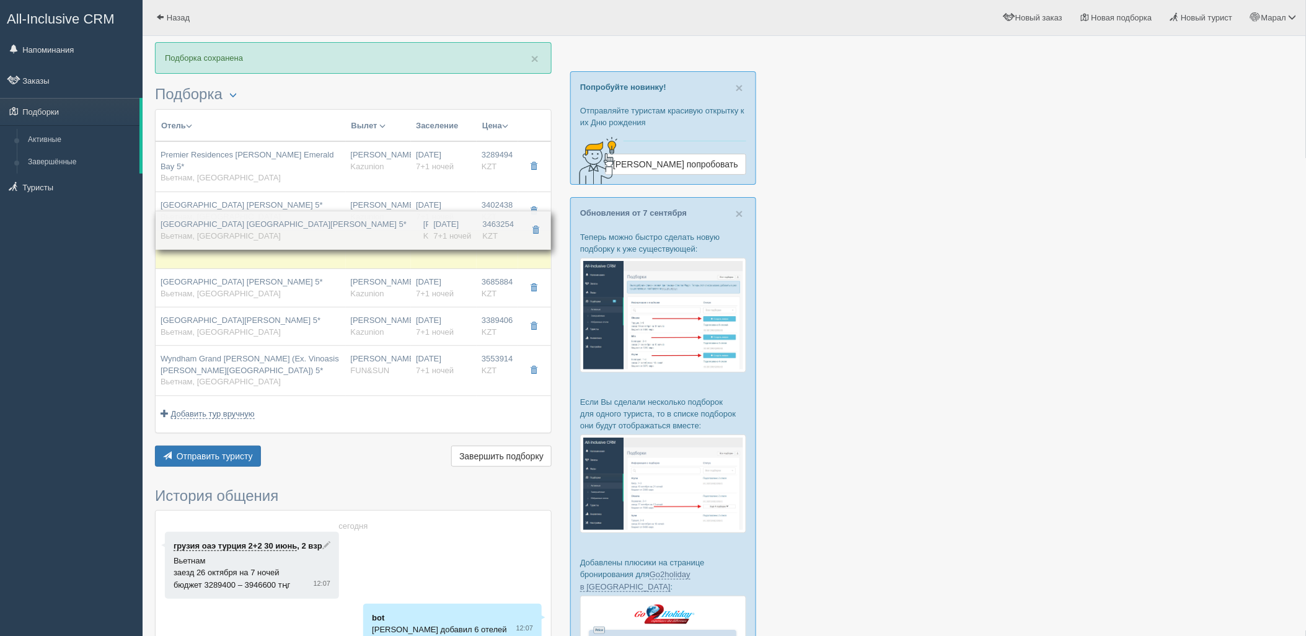
drag, startPoint x: 332, startPoint y: 284, endPoint x: 345, endPoint y: 237, distance: 48.4
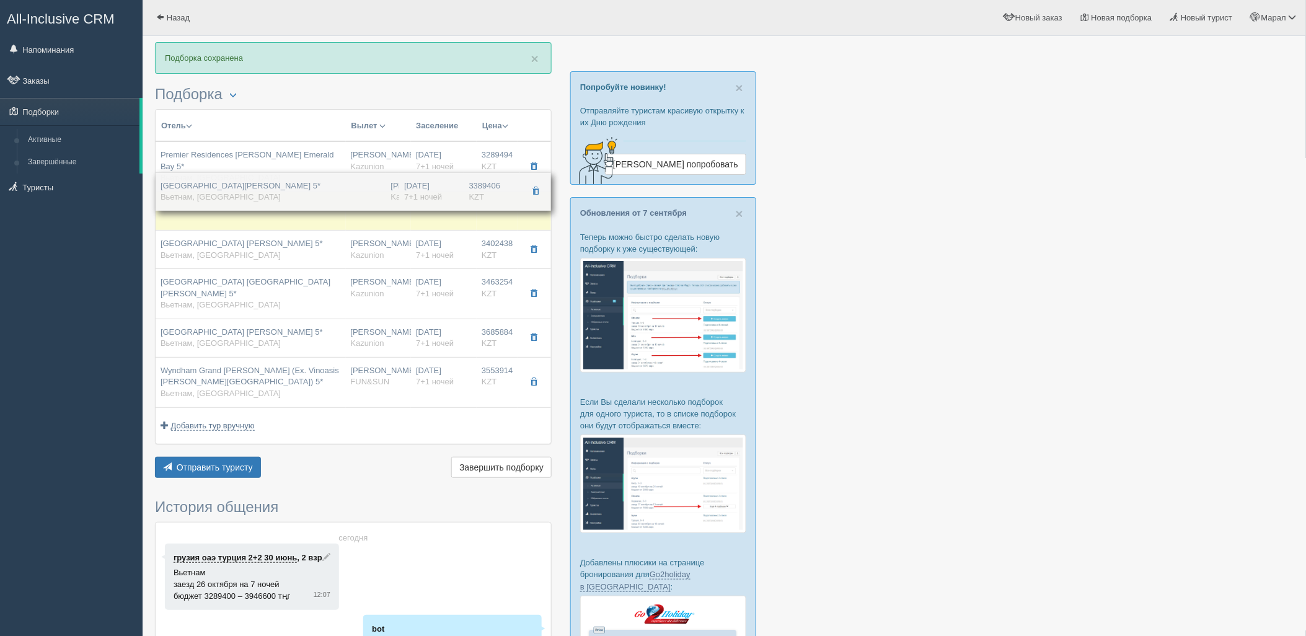
drag, startPoint x: 343, startPoint y: 306, endPoint x: 374, endPoint y: 182, distance: 127.6
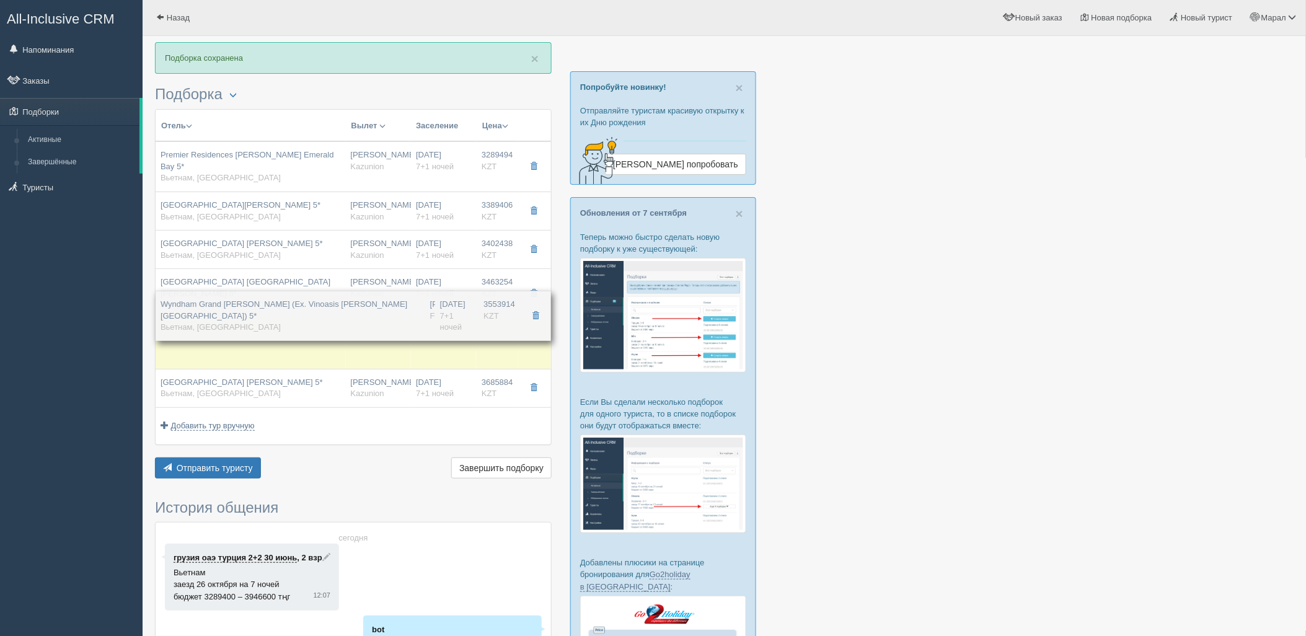
drag, startPoint x: 376, startPoint y: 352, endPoint x: 384, endPoint y: 308, distance: 44.7
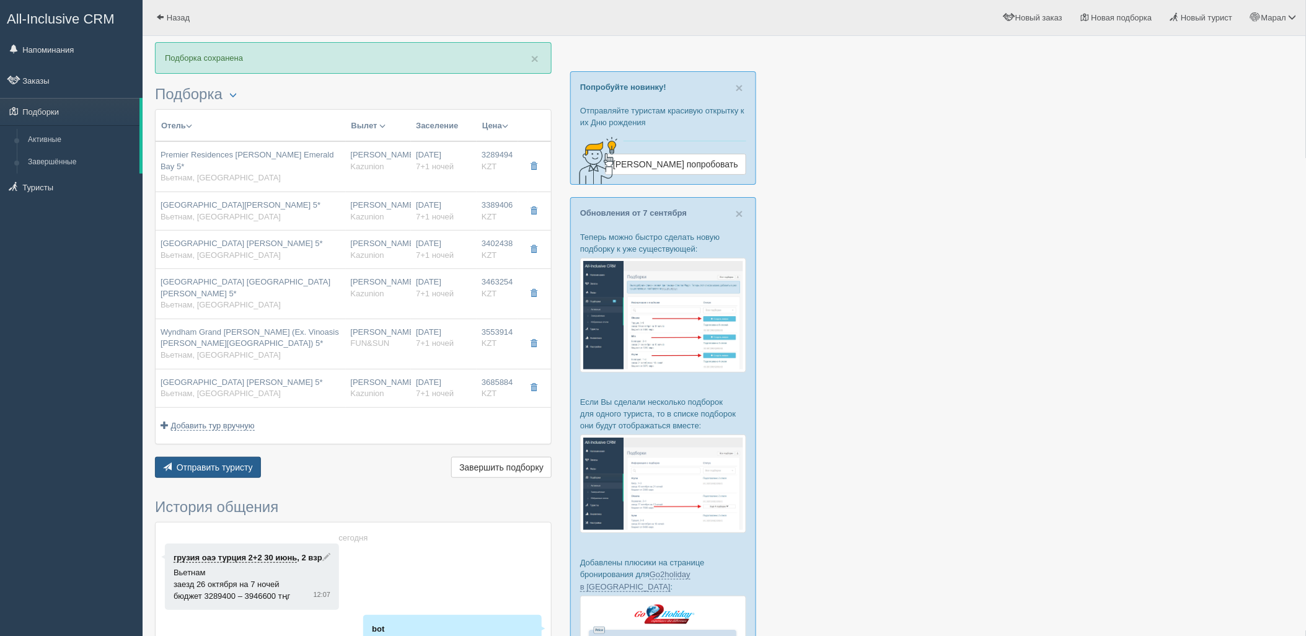
click at [229, 462] on span "Отправить туристу" at bounding box center [215, 467] width 76 height 10
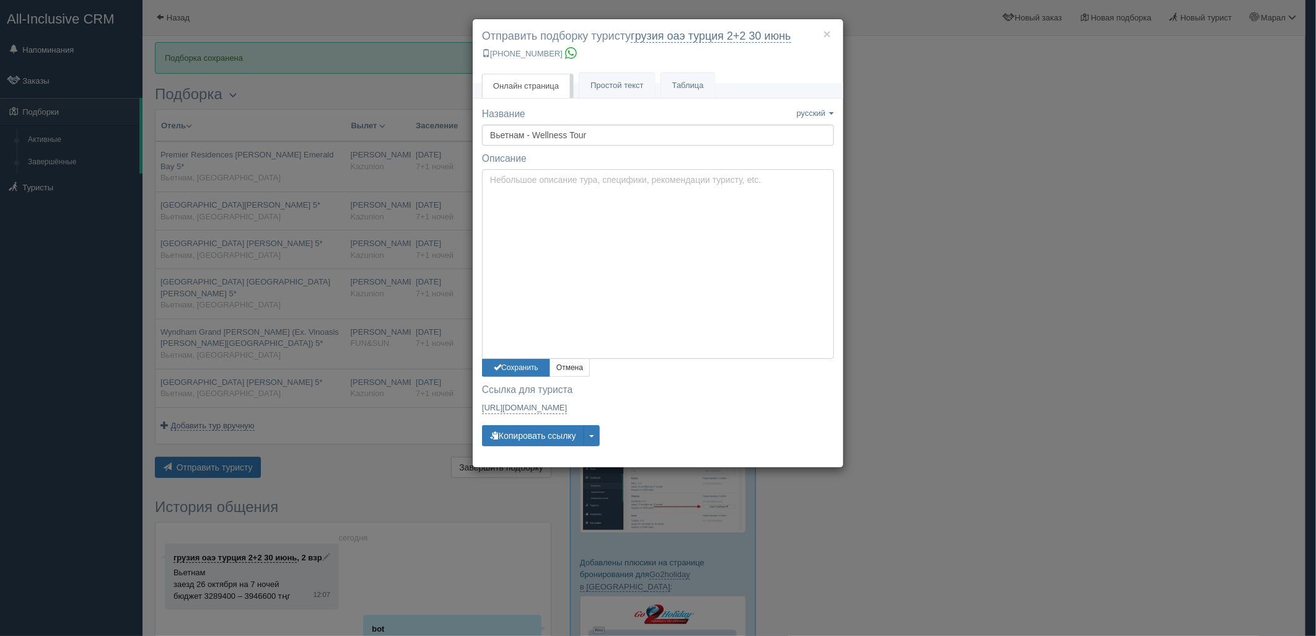
type textarea "Здравствуйте! Ниже представлены варианты туров для Вас. Для просмотра описания …"
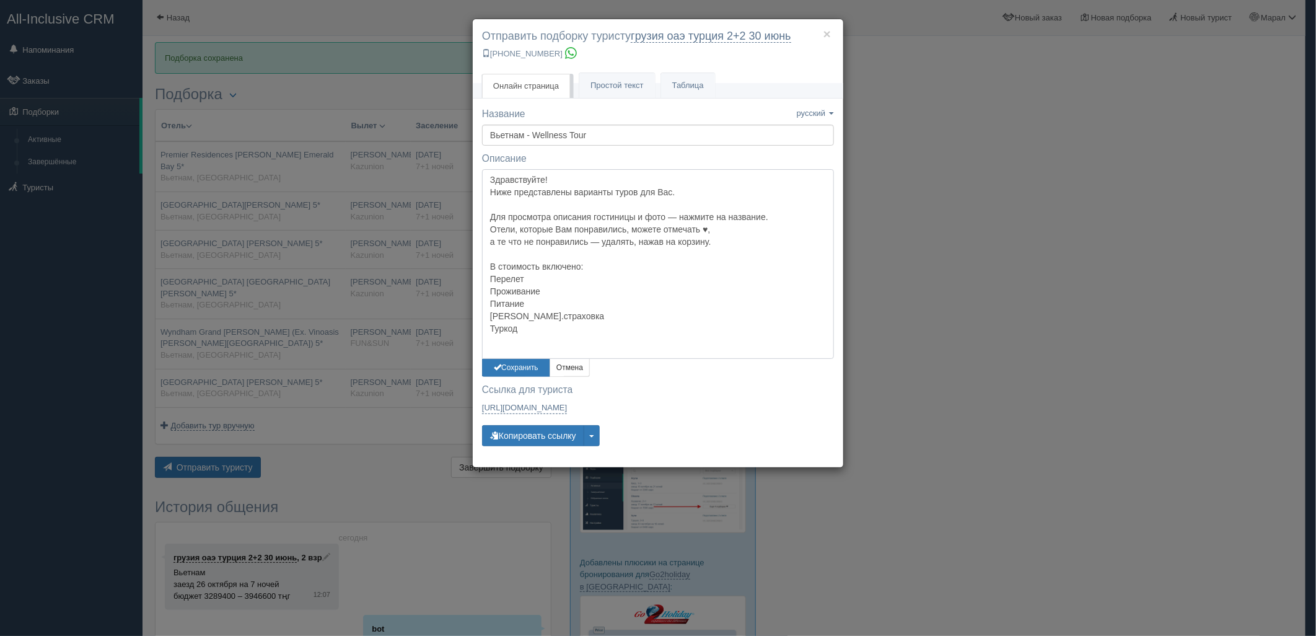
click at [558, 200] on textarea "Здравствуйте! Ниже представлены варианты туров для Вас. Для просмотра описания …" at bounding box center [658, 264] width 352 height 190
click at [531, 369] on button "Сохранить" at bounding box center [516, 368] width 68 height 18
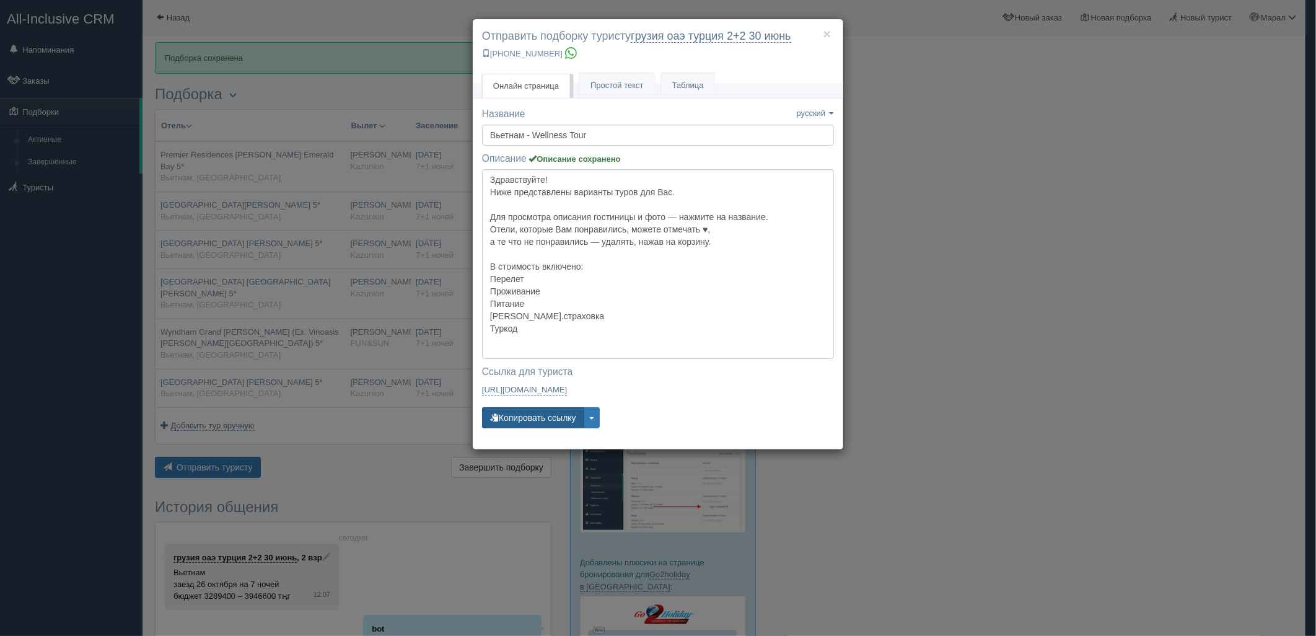
click at [530, 418] on button "Копировать ссылку" at bounding box center [533, 417] width 102 height 21
click at [1052, 413] on div "× Отправить подборку туристу грузия оаэ турция 2+2 30 июнь +7 701 880 5580 Онла…" at bounding box center [658, 318] width 1316 height 636
